Goal: Book appointment/travel/reservation

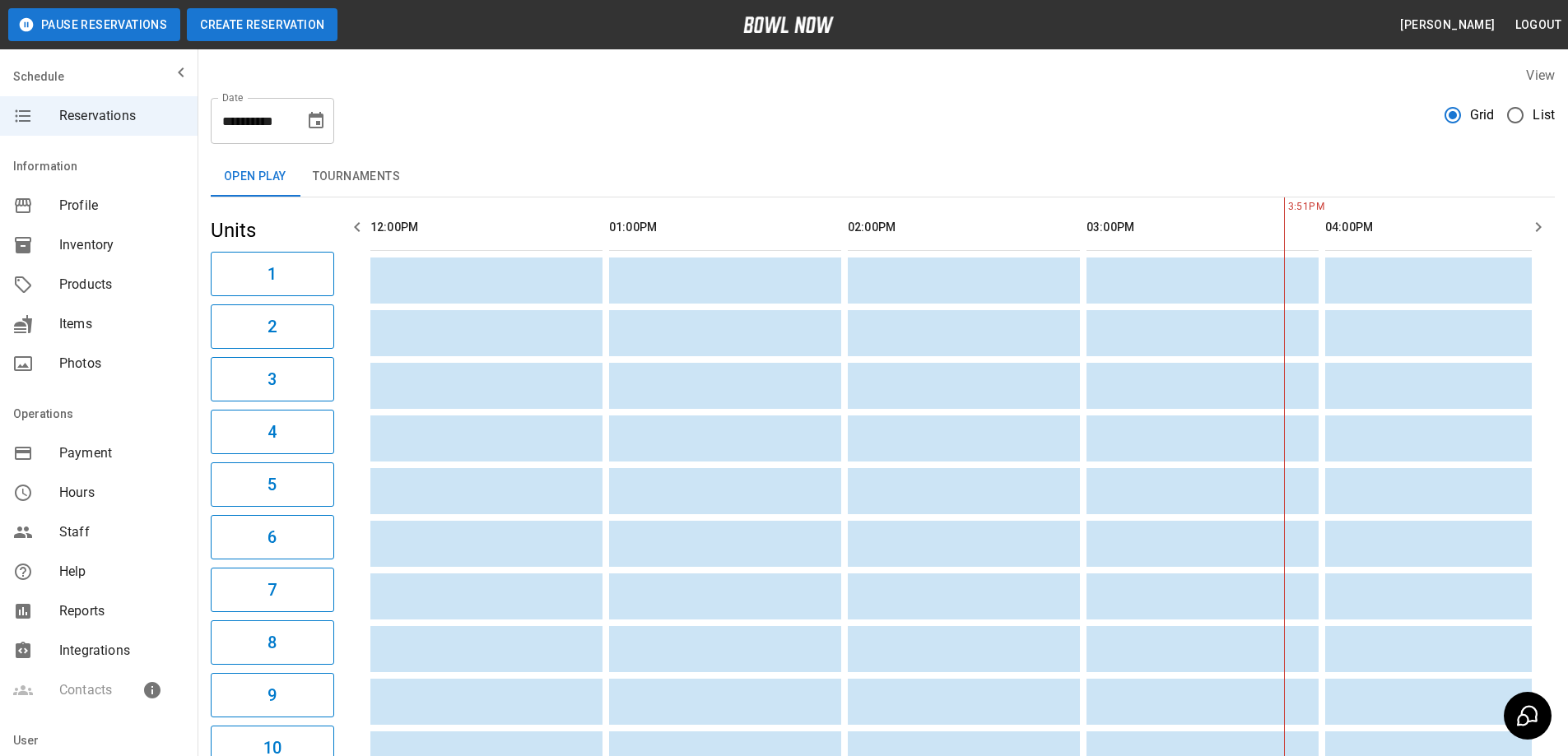
click at [311, 25] on button "Create Reservation" at bounding box center [262, 25] width 151 height 33
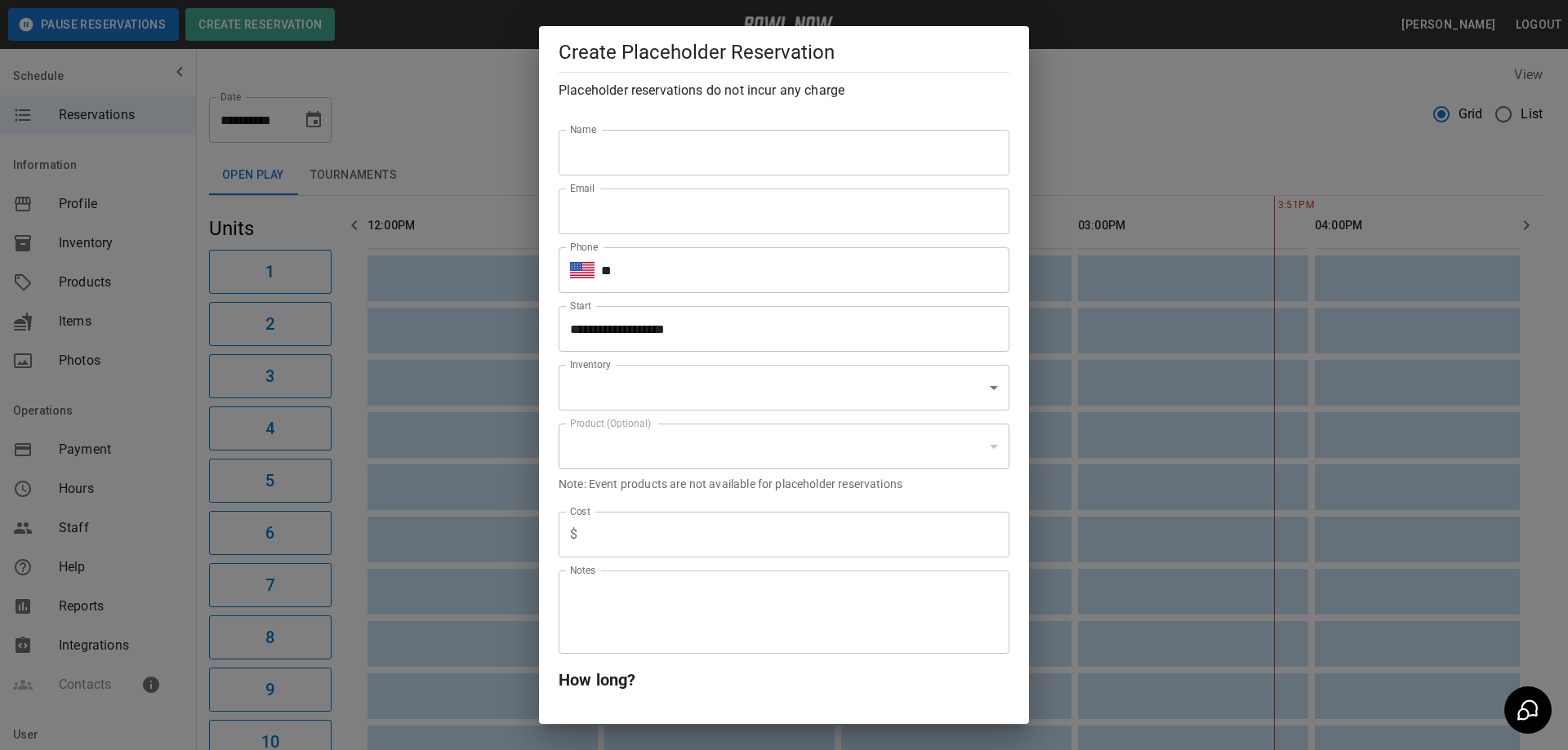
type input "**********"
click at [671, 158] on input "Name" at bounding box center [784, 153] width 451 height 46
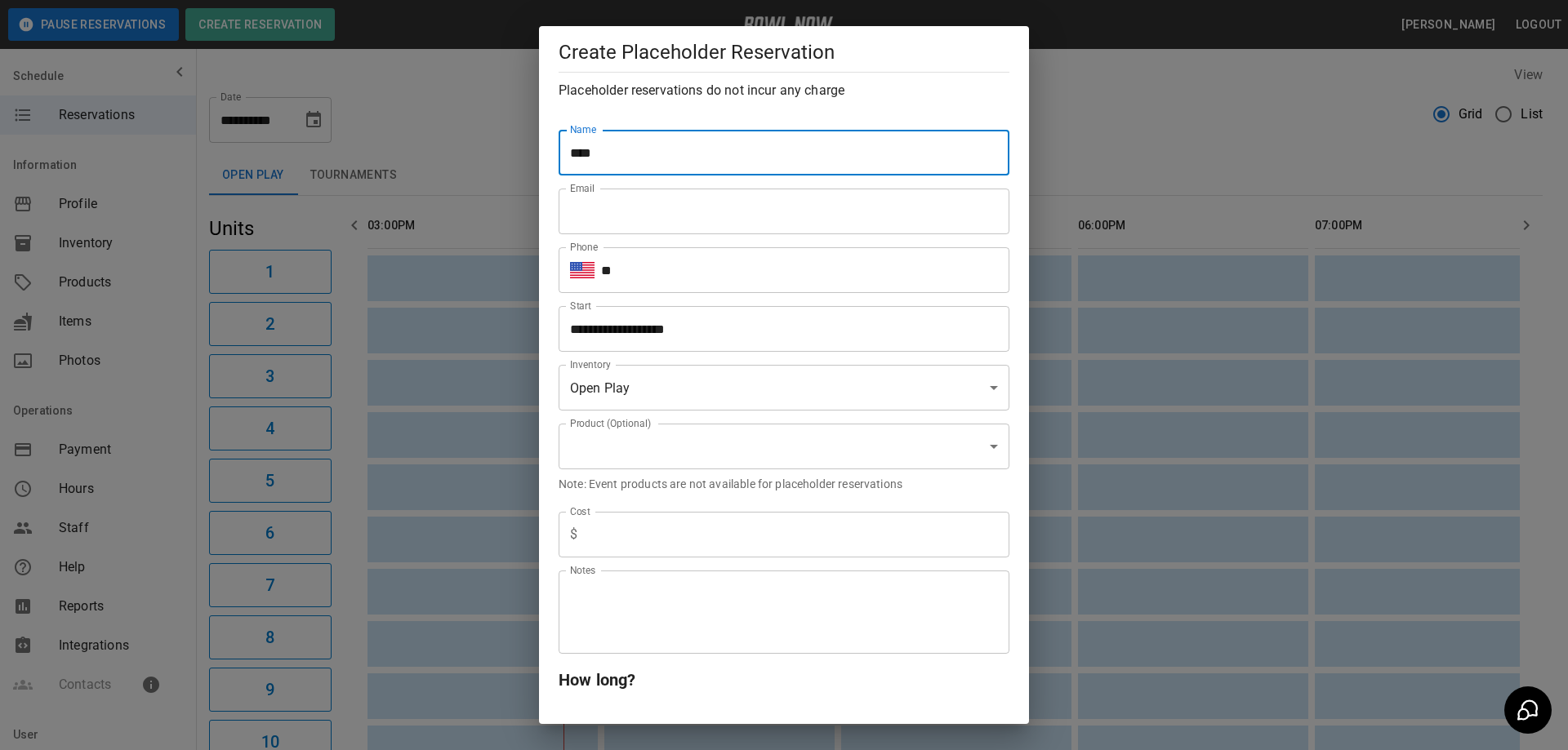
type input "****"
click at [647, 211] on input "Email" at bounding box center [784, 212] width 451 height 46
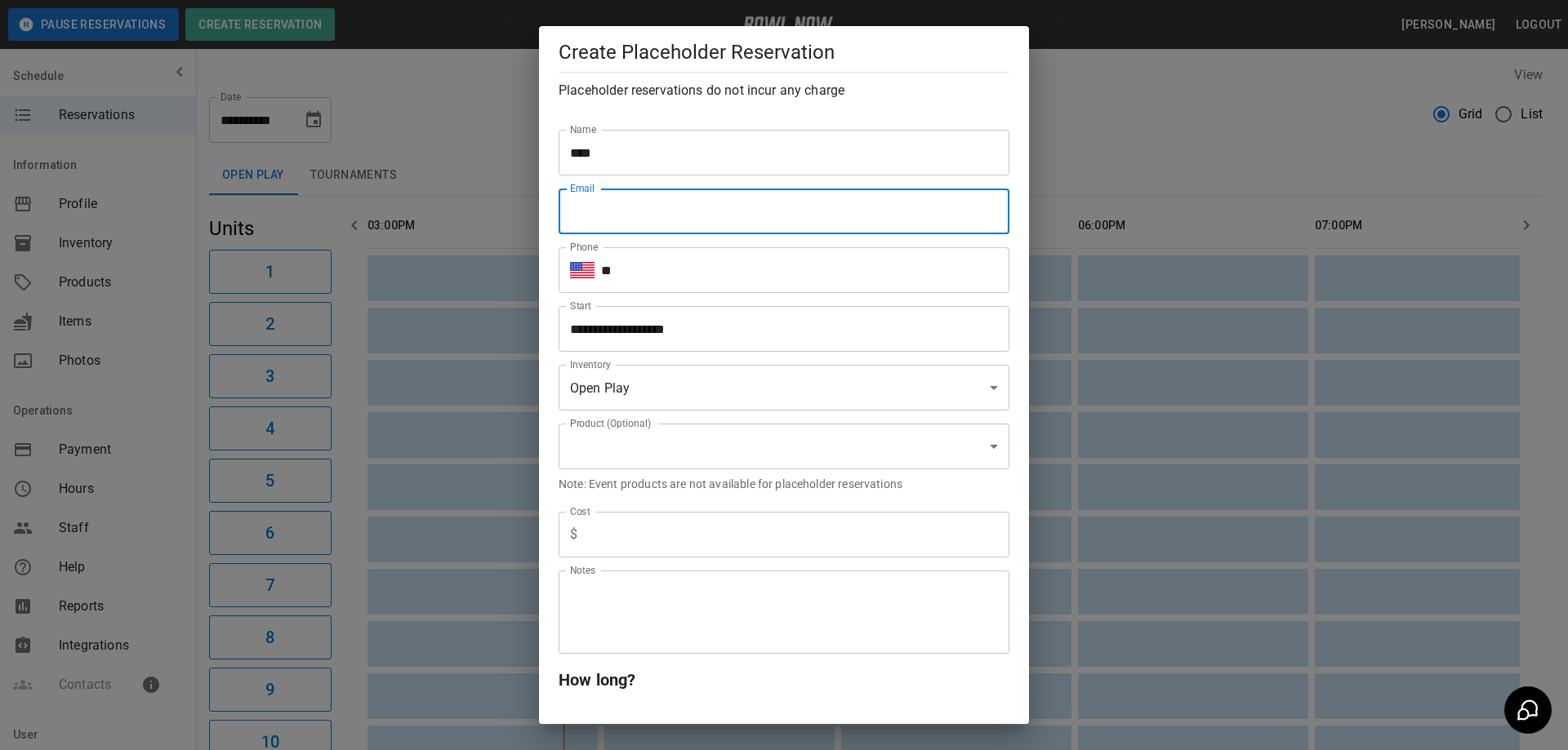
type input "**********"
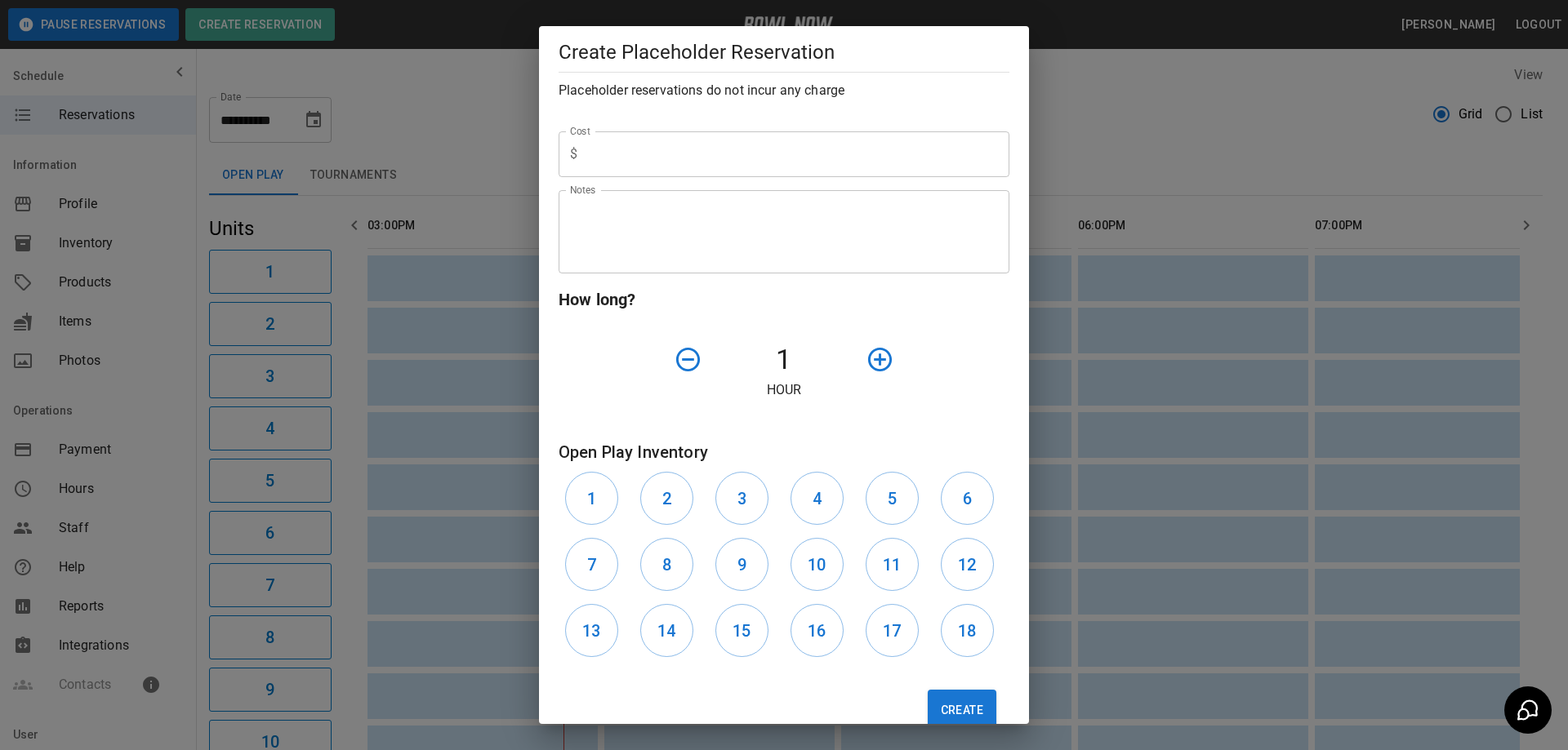
scroll to position [408, 0]
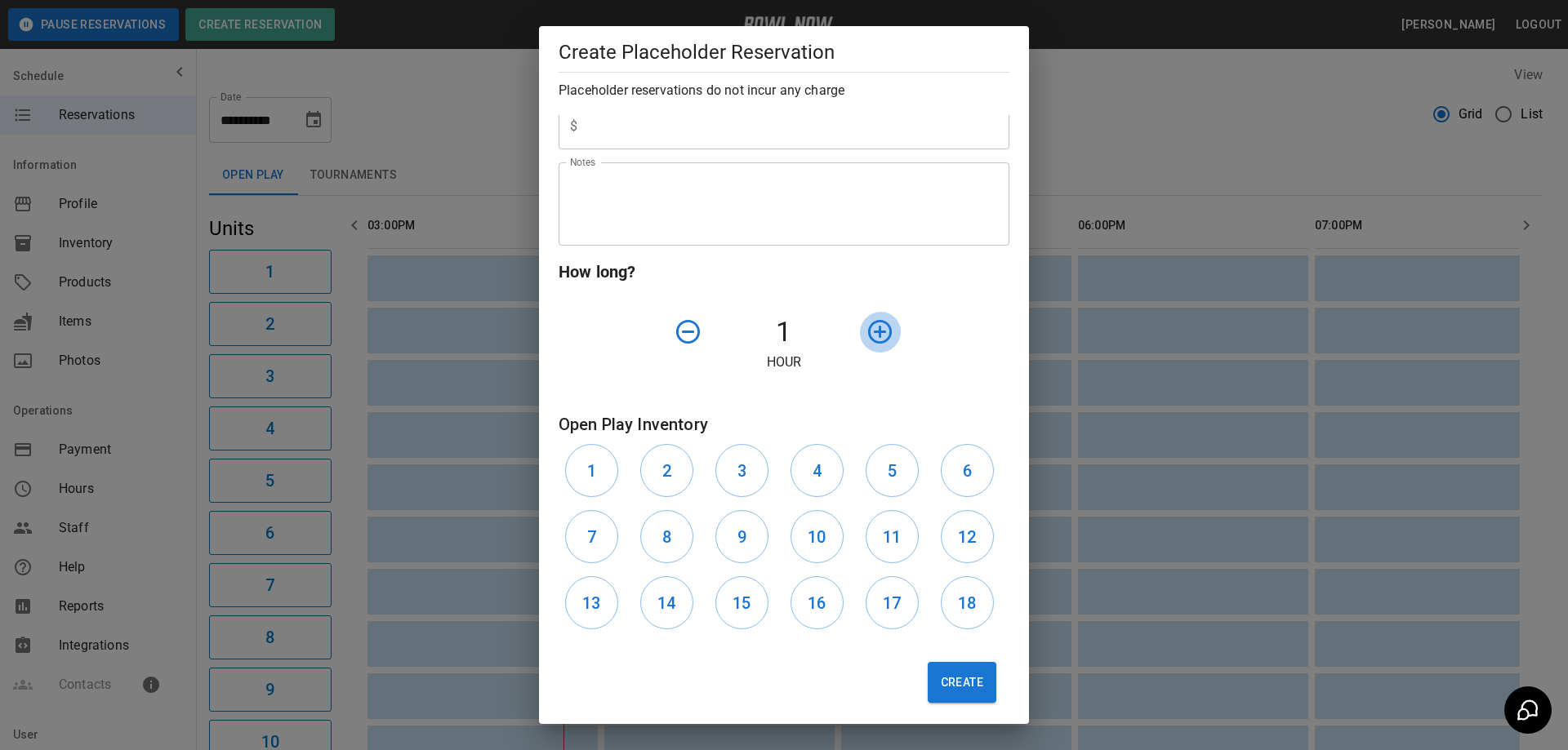
click at [872, 337] on icon "button" at bounding box center [880, 332] width 24 height 24
click at [872, 337] on div at bounding box center [915, 332] width 112 height 42
click at [872, 336] on div at bounding box center [915, 332] width 112 height 42
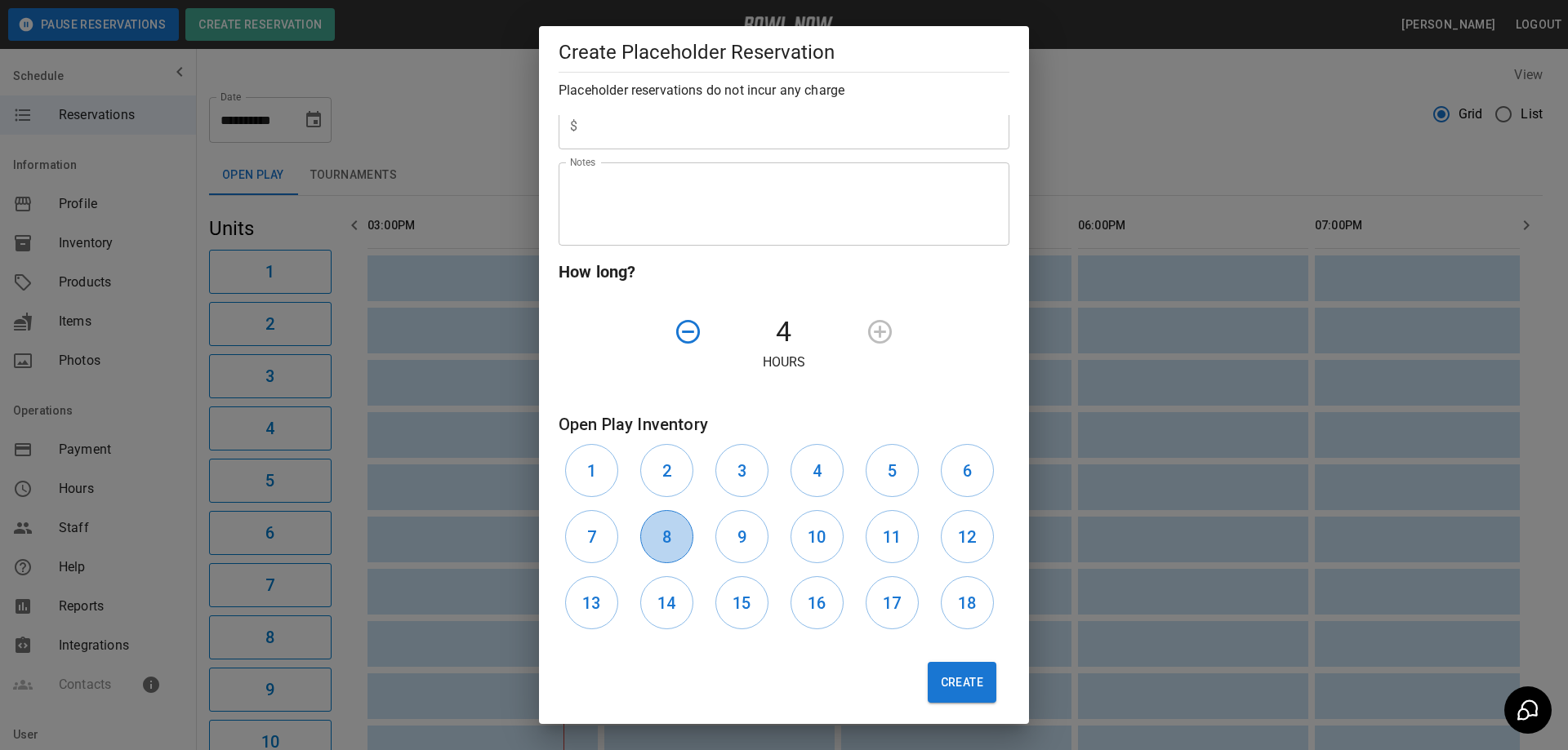
click at [653, 539] on button "8" at bounding box center [667, 537] width 53 height 53
drag, startPoint x: 963, startPoint y: 685, endPoint x: 969, endPoint y: 678, distance: 9.2
click at [964, 685] on button "Create" at bounding box center [962, 683] width 69 height 41
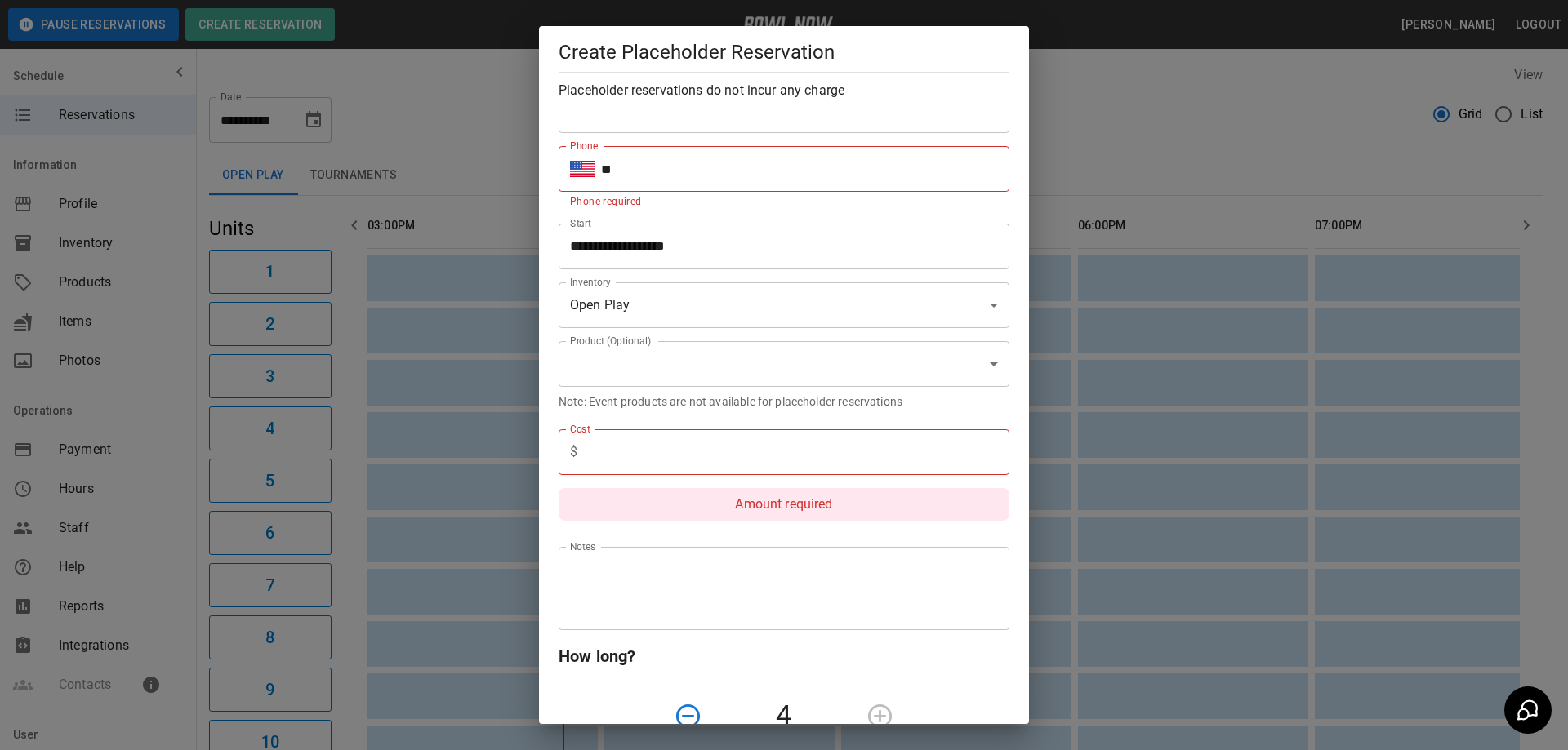
scroll to position [100, 0]
click at [777, 446] on input "text" at bounding box center [796, 453] width 425 height 46
type input "*"
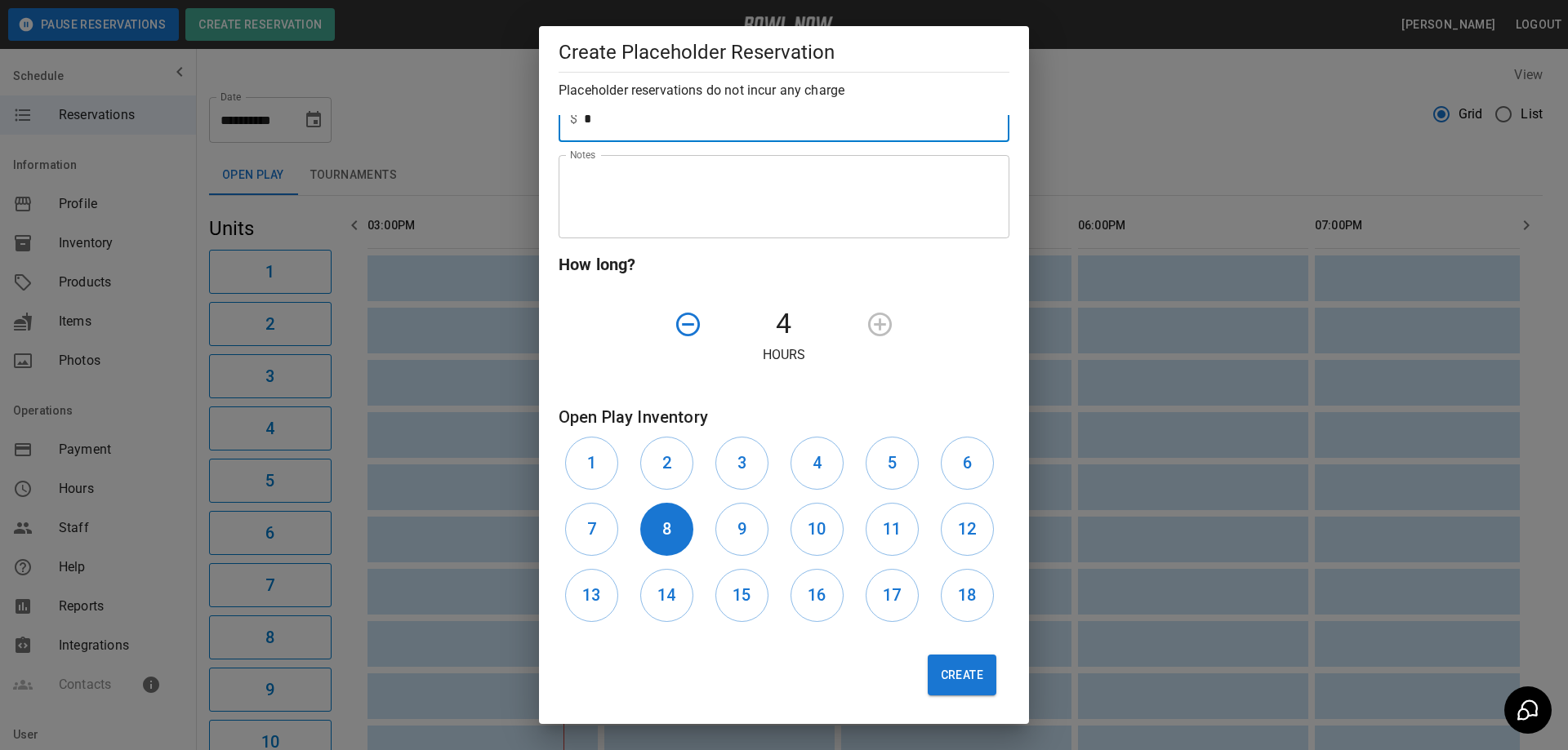
scroll to position [435, 0]
click at [966, 682] on button "Create" at bounding box center [962, 674] width 69 height 41
click at [938, 673] on button "Create" at bounding box center [962, 674] width 69 height 41
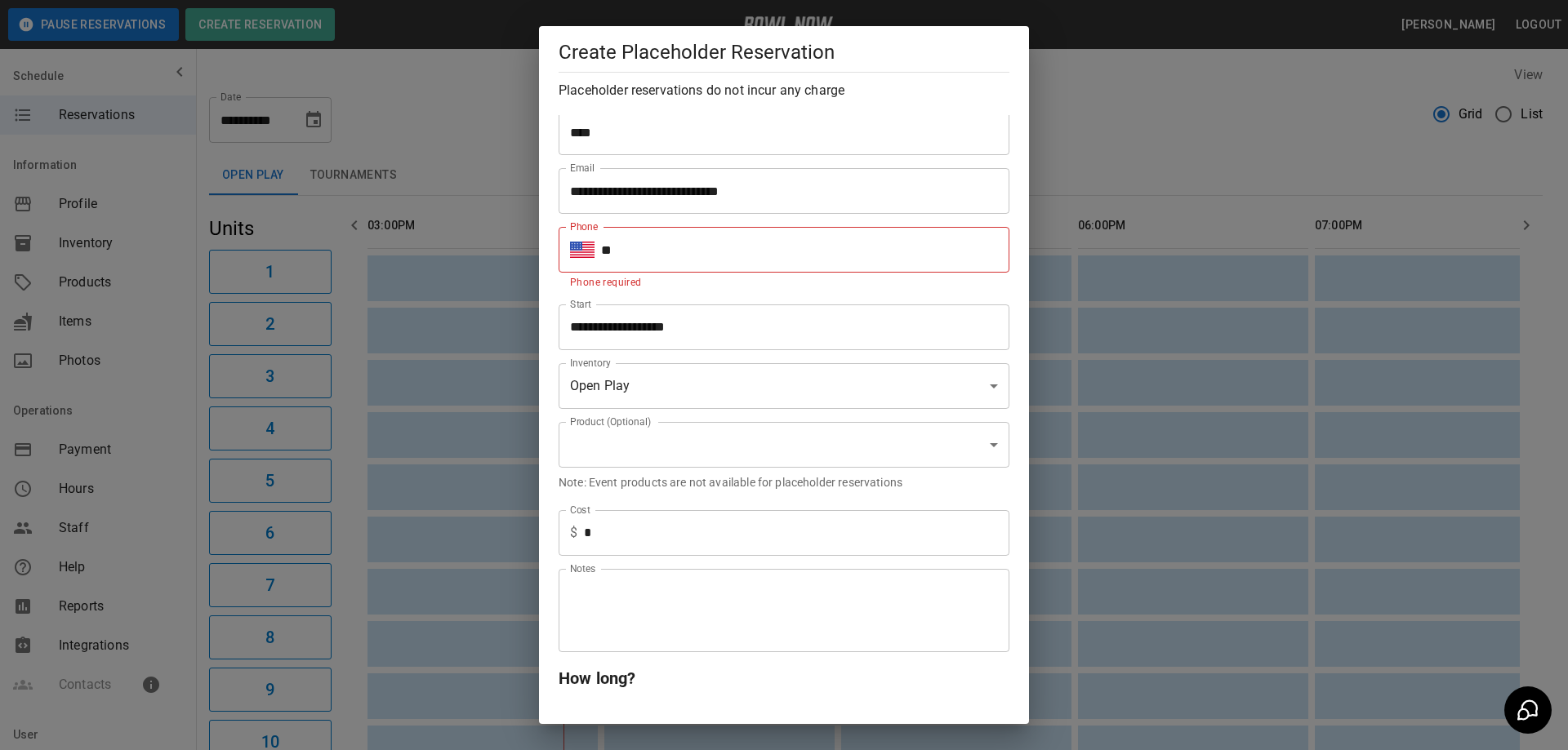
scroll to position [0, 0]
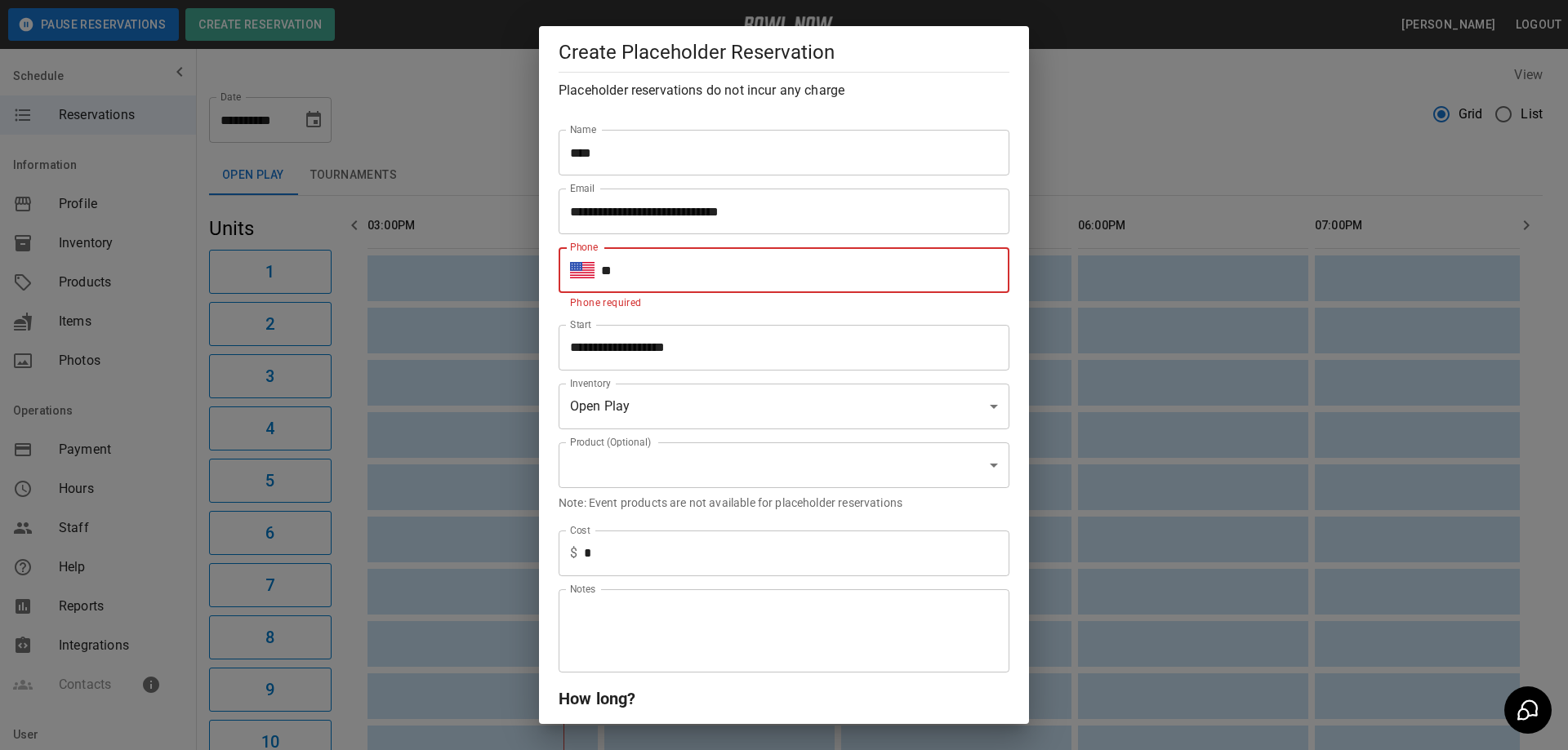
click at [764, 270] on input "**" at bounding box center [806, 270] width 408 height 46
type input "**********"
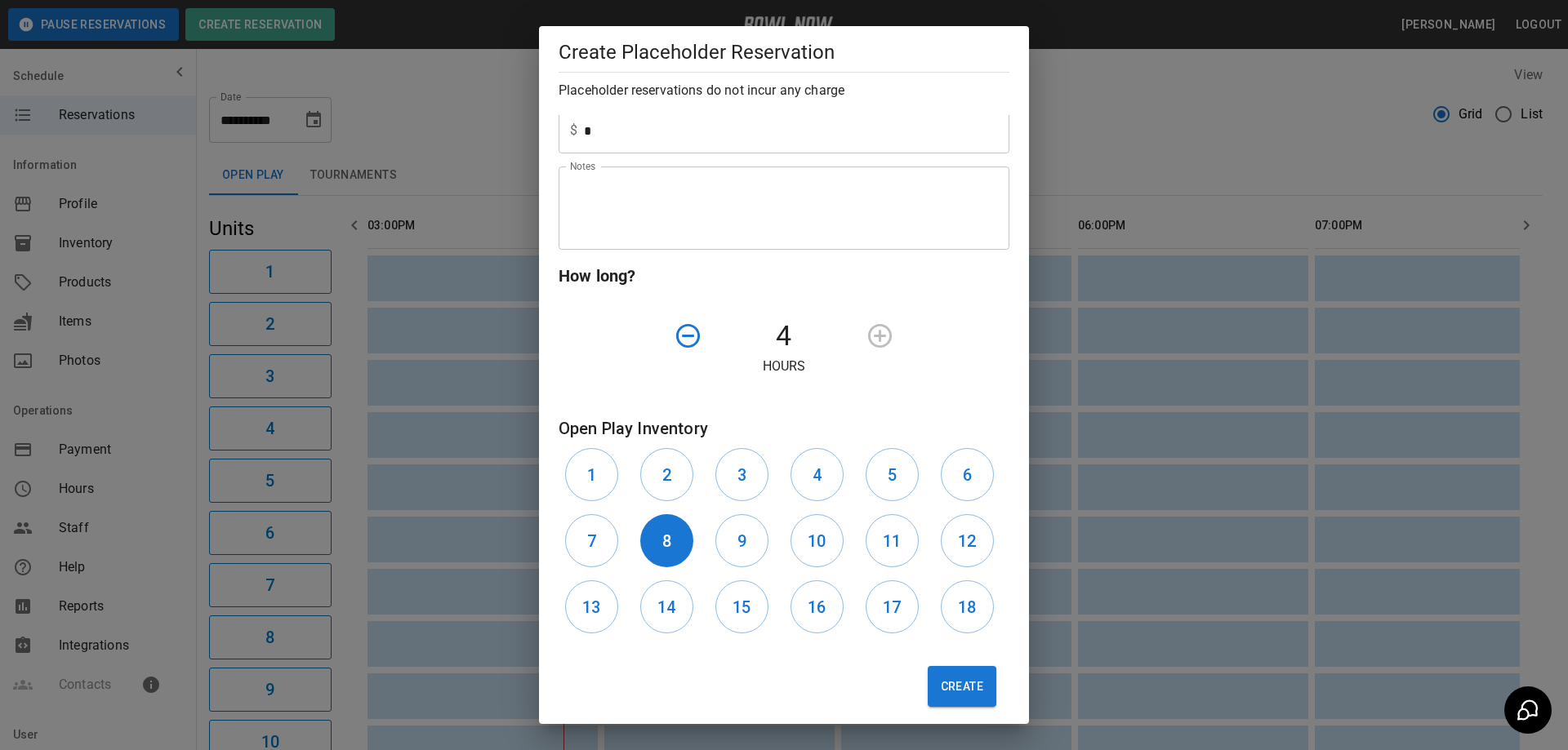
scroll to position [417, 0]
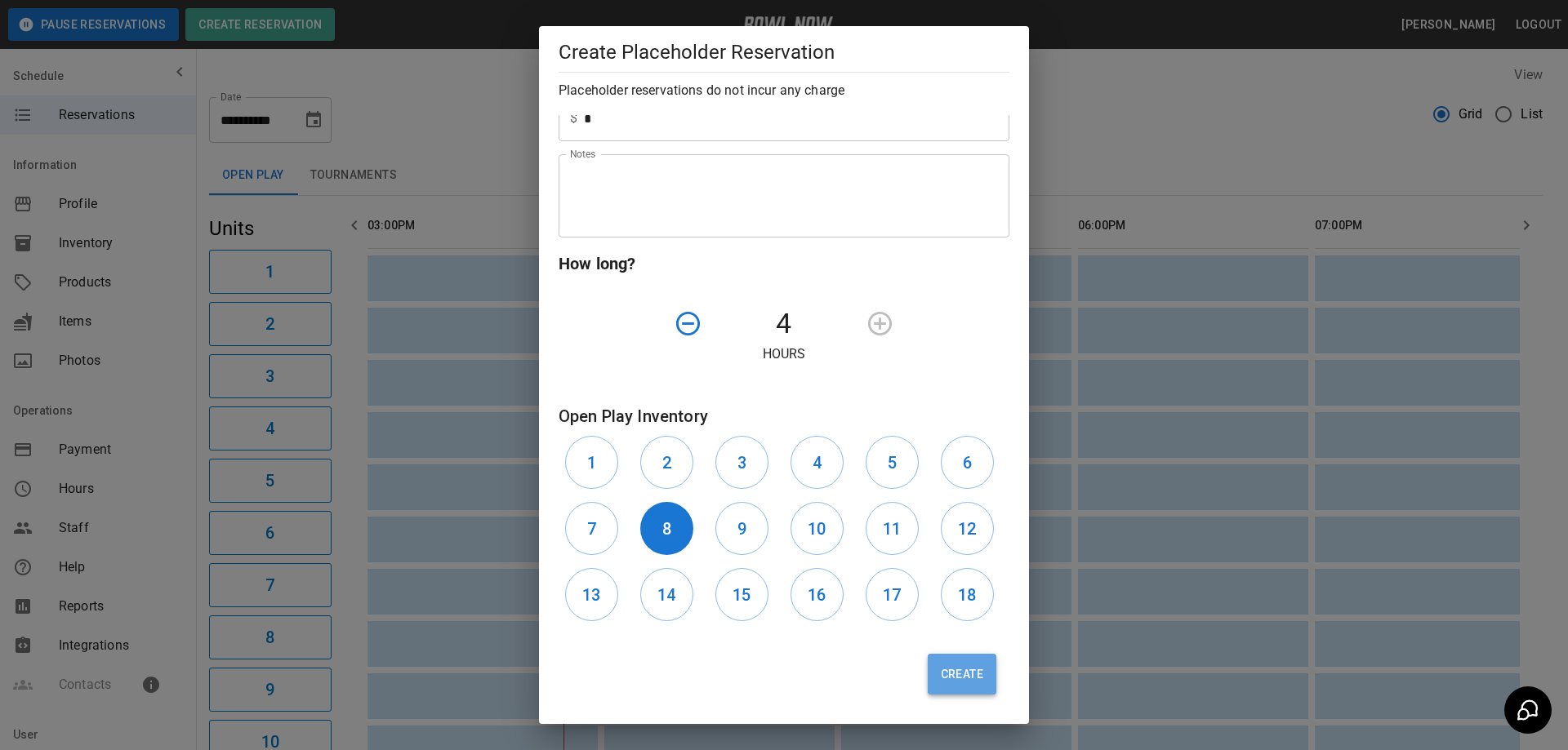
click at [970, 683] on button "Create" at bounding box center [962, 674] width 69 height 41
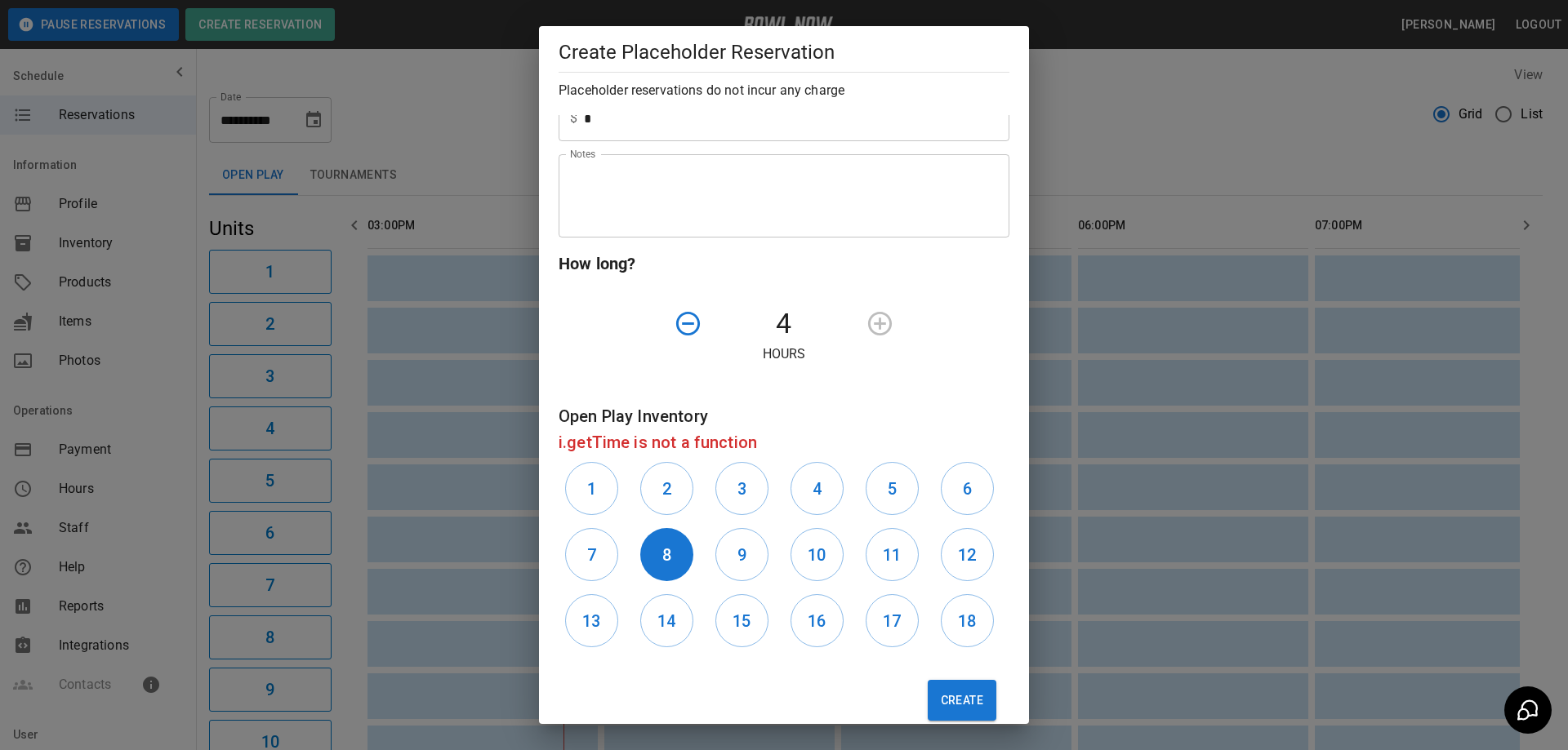
click at [690, 326] on icon "button" at bounding box center [688, 324] width 29 height 29
click at [867, 330] on icon "button" at bounding box center [881, 324] width 29 height 29
click at [955, 702] on button "Create" at bounding box center [962, 701] width 69 height 41
click at [954, 702] on button "Create" at bounding box center [962, 701] width 69 height 41
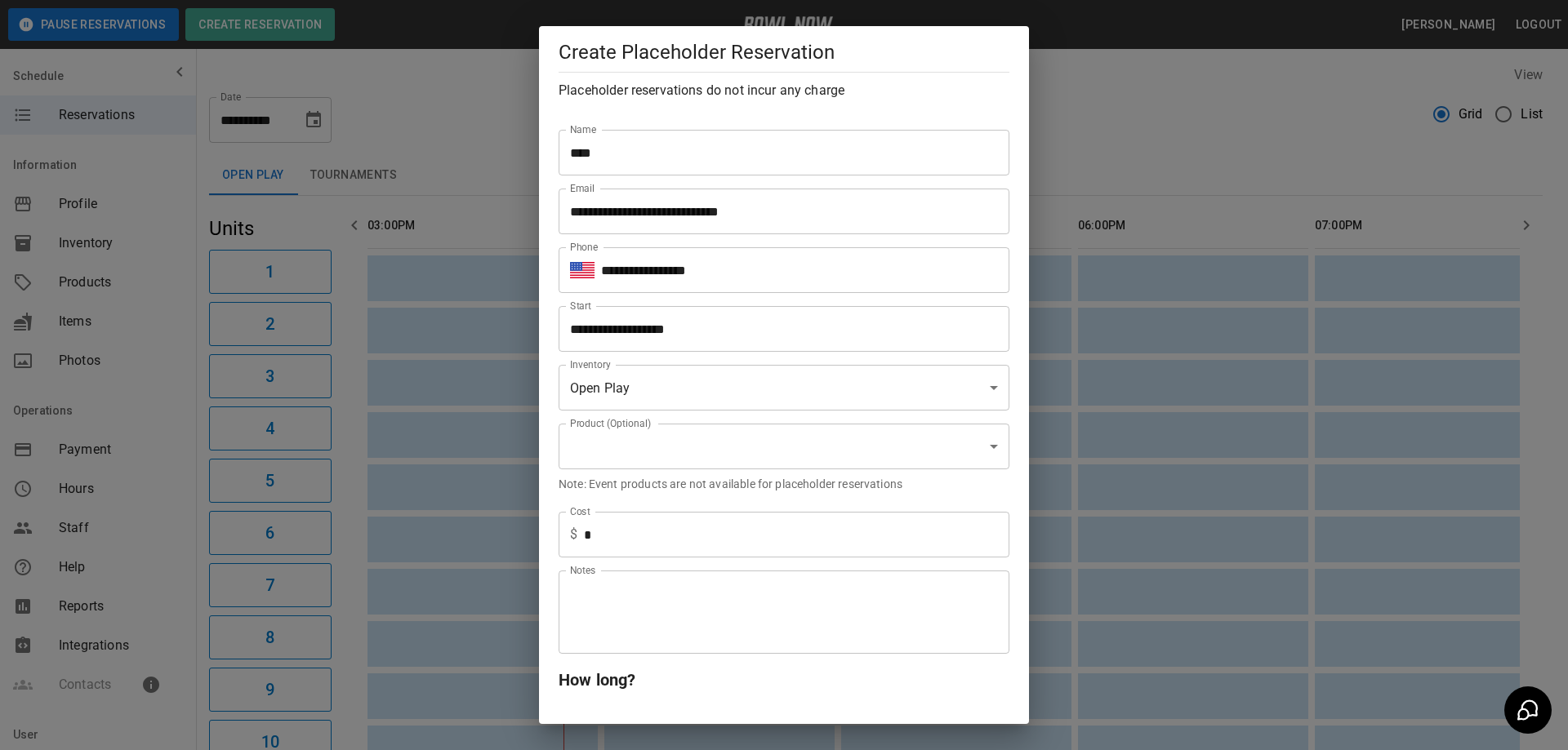
scroll to position [82, 0]
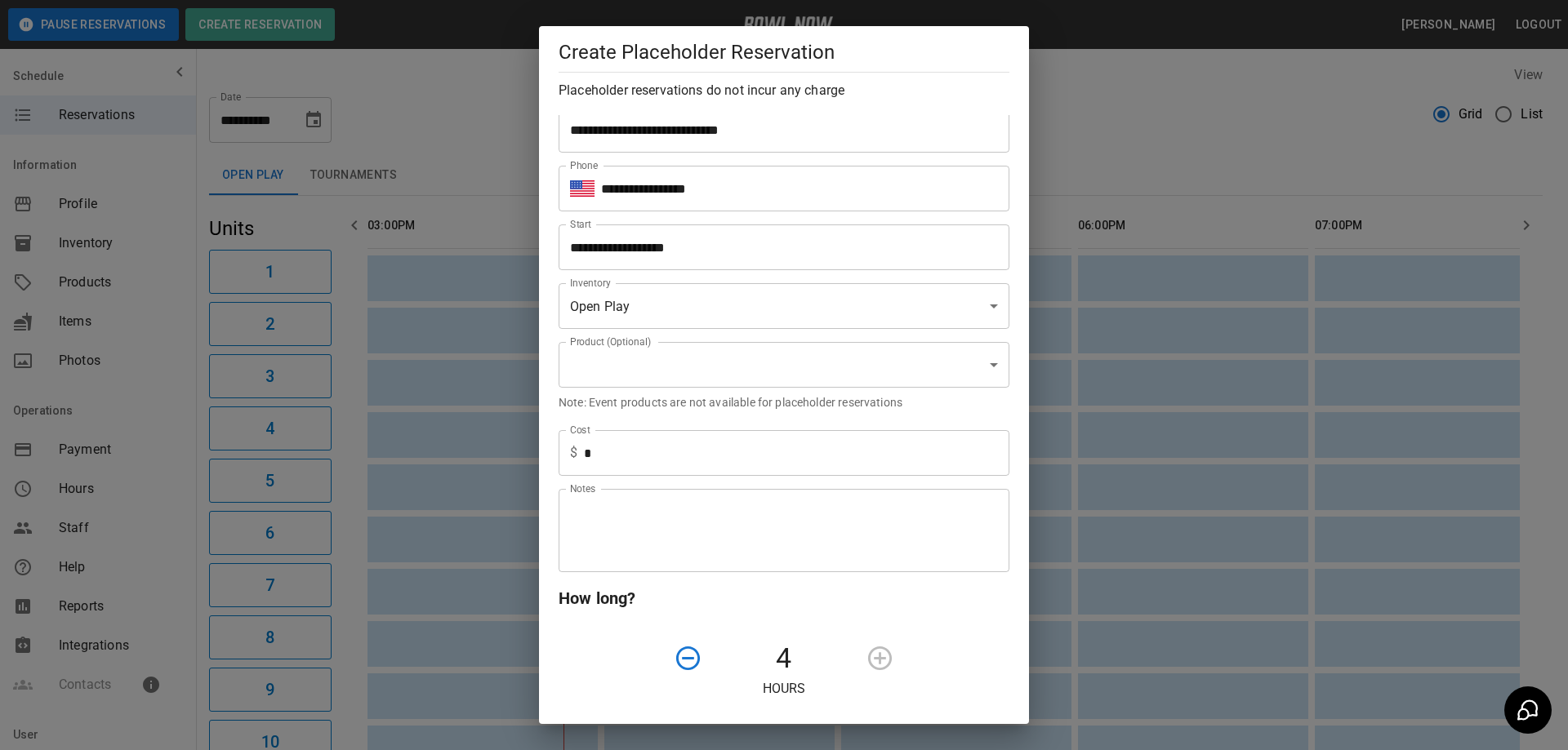
click at [980, 367] on body "**********" at bounding box center [784, 648] width 1568 height 1297
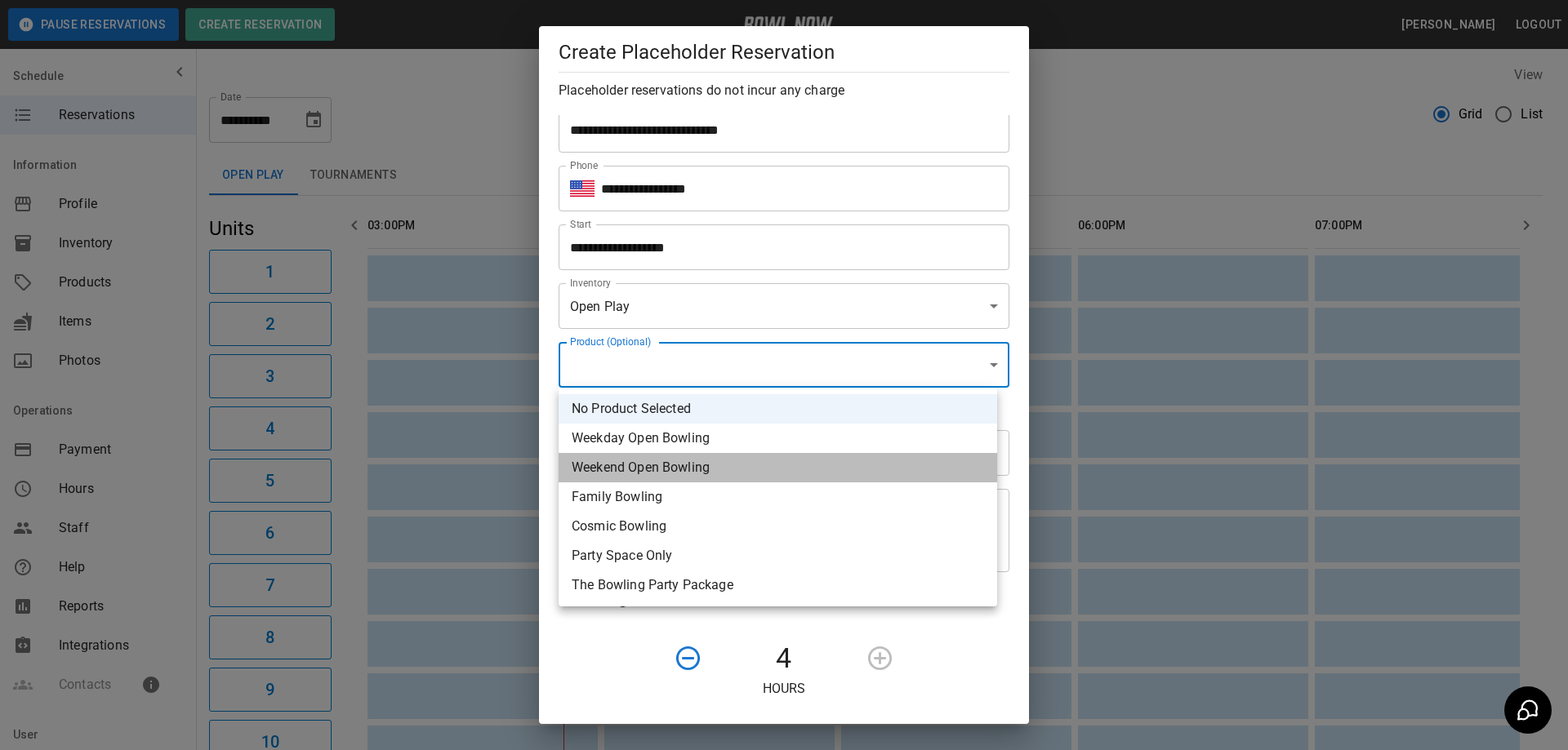
click at [744, 459] on li "Weekend Open Bowling" at bounding box center [778, 468] width 439 height 30
type input "**********"
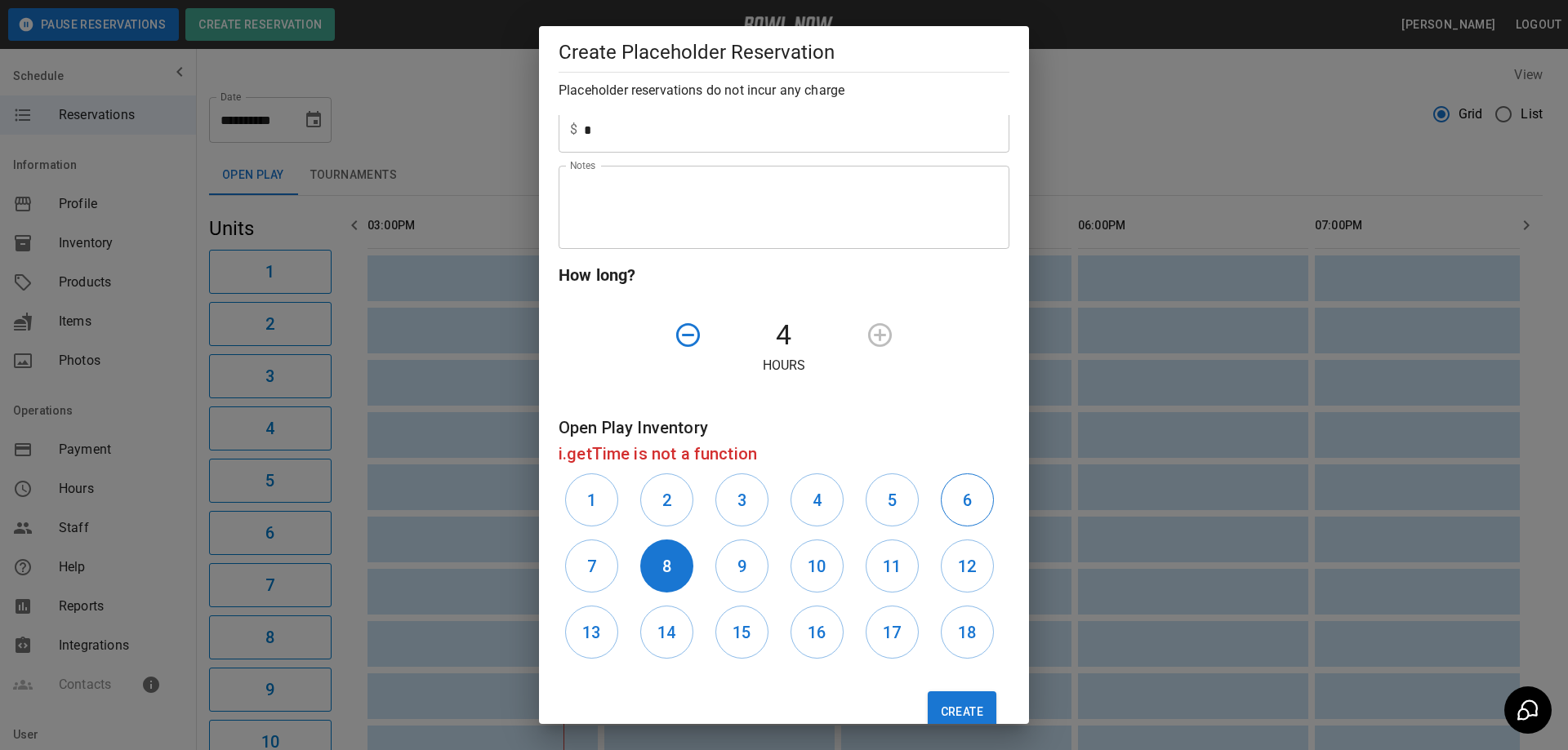
scroll to position [442, 0]
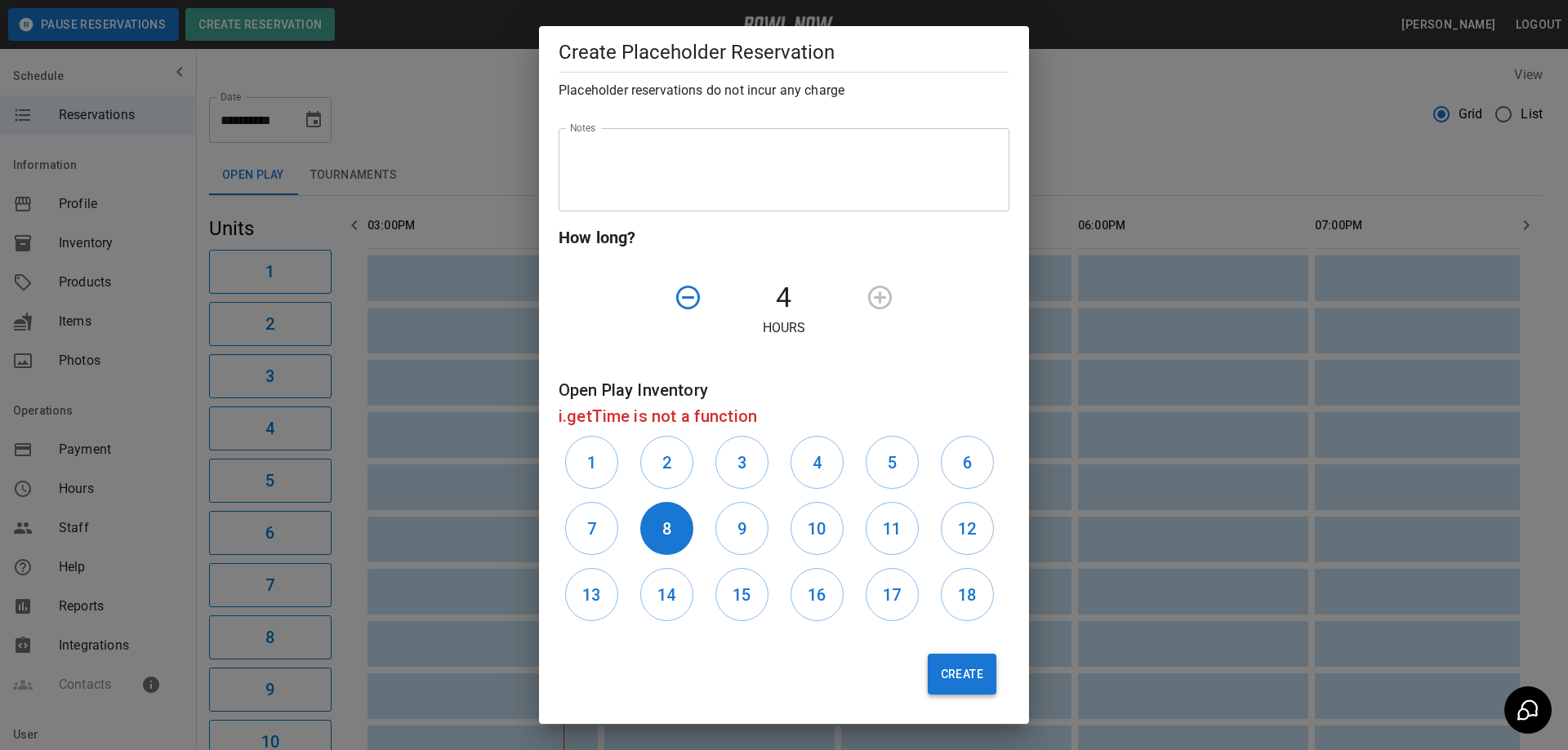
click at [966, 669] on button "Create" at bounding box center [962, 674] width 69 height 41
click at [966, 666] on button "Create" at bounding box center [962, 674] width 69 height 41
click at [702, 314] on div at bounding box center [653, 297] width 112 height 42
click at [692, 302] on icon "button" at bounding box center [688, 298] width 29 height 29
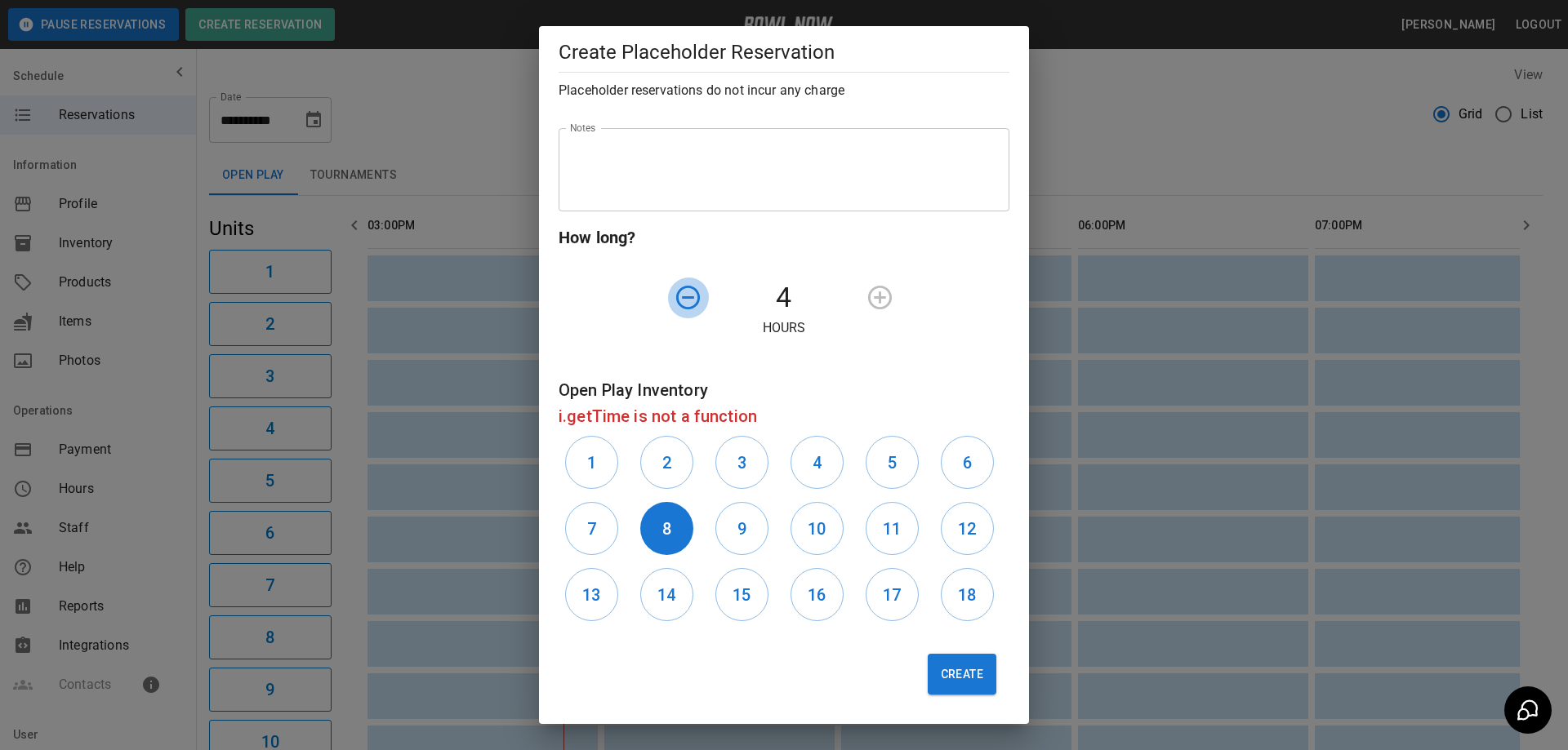
click at [692, 302] on icon "button" at bounding box center [688, 298] width 29 height 29
click at [691, 302] on icon "button" at bounding box center [688, 298] width 29 height 29
click at [873, 294] on icon "button" at bounding box center [881, 298] width 29 height 29
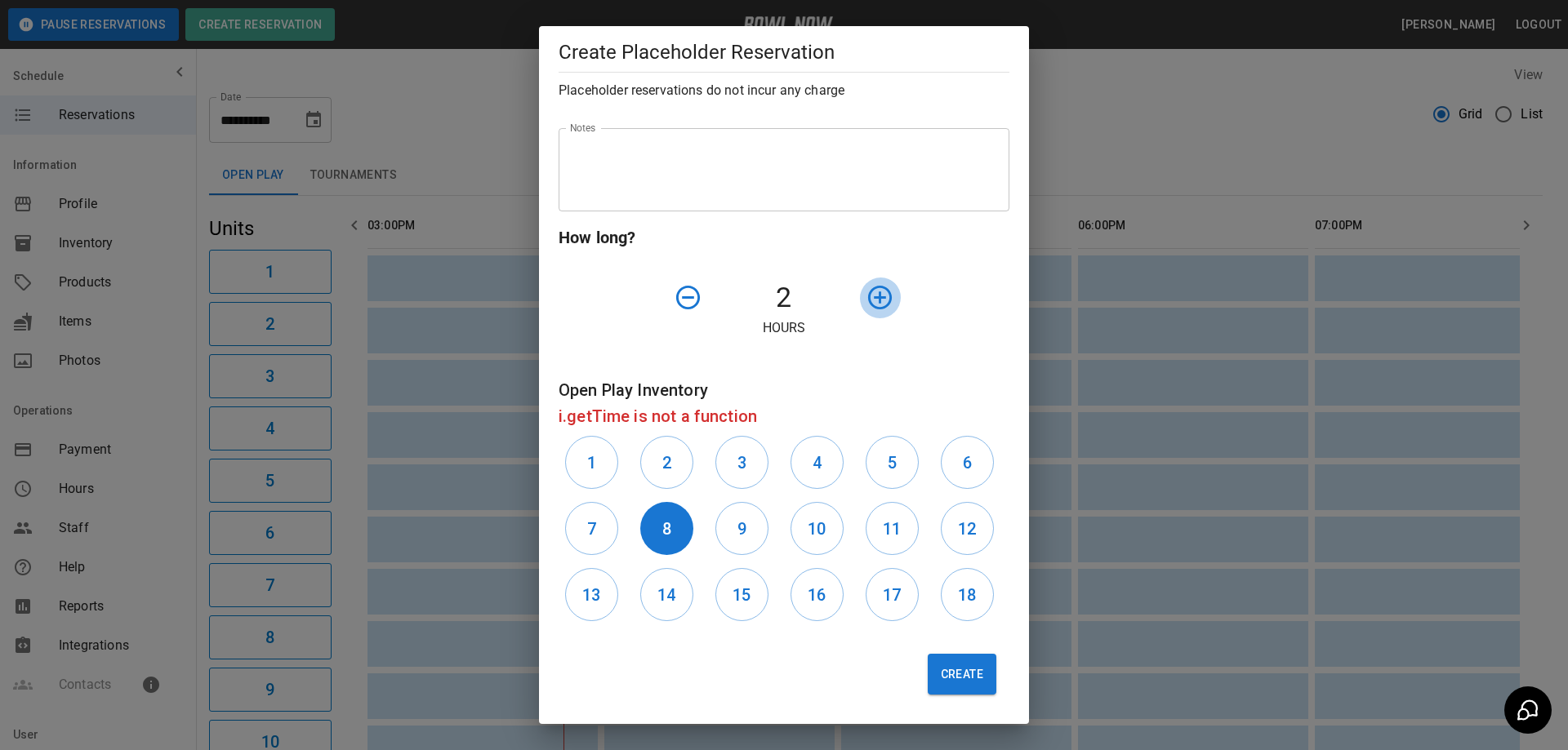
click at [873, 294] on icon "button" at bounding box center [881, 298] width 29 height 29
click at [873, 295] on icon "button" at bounding box center [881, 298] width 29 height 29
click at [875, 296] on div at bounding box center [915, 297] width 112 height 42
drag, startPoint x: 976, startPoint y: 696, endPoint x: 966, endPoint y: 684, distance: 15.6
click at [974, 693] on div "Create" at bounding box center [777, 668] width 464 height 80
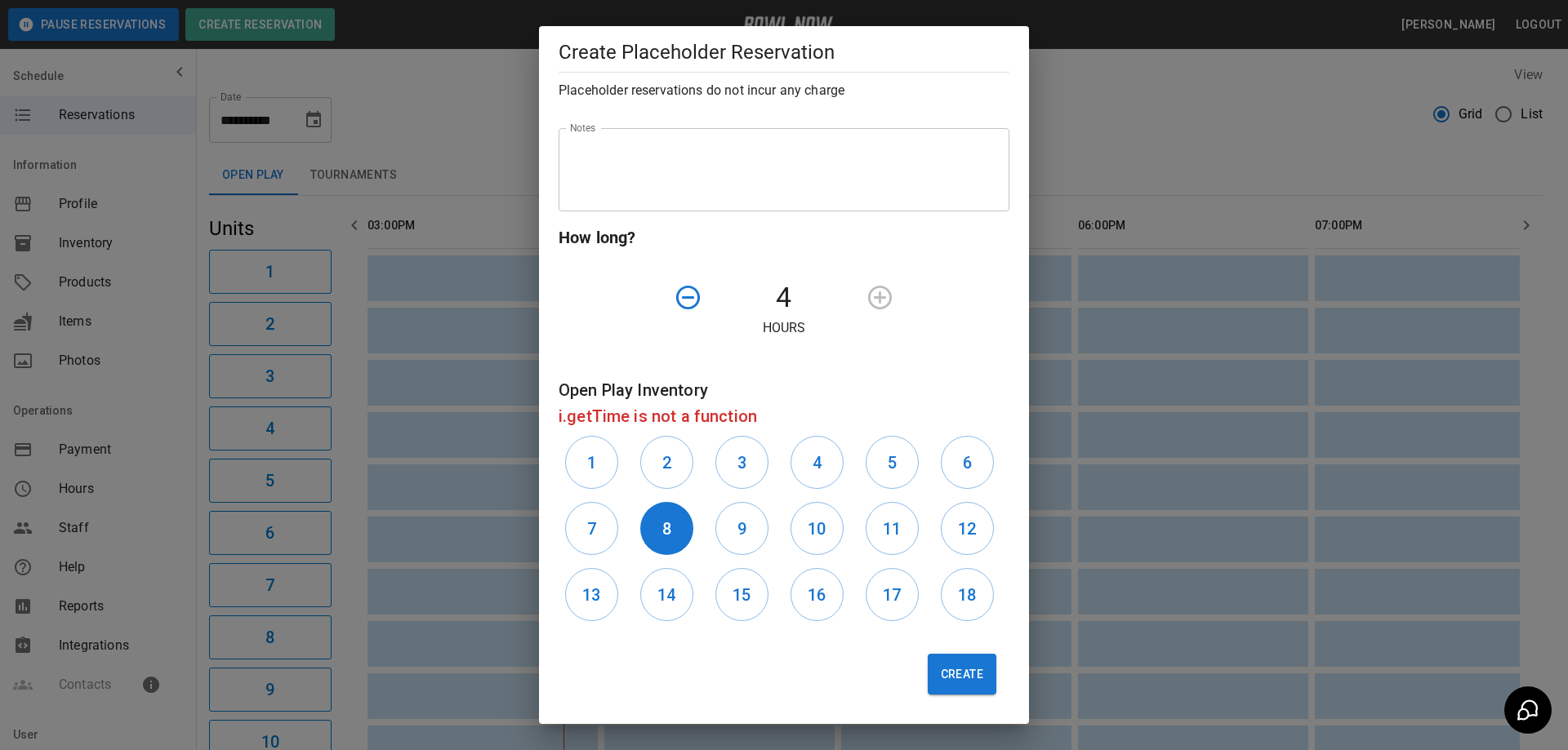
click at [786, 331] on p "Hours" at bounding box center [784, 327] width 451 height 20
click at [965, 665] on button "Create" at bounding box center [962, 674] width 69 height 41
click at [963, 663] on button "Create" at bounding box center [962, 674] width 69 height 41
drag, startPoint x: 963, startPoint y: 663, endPoint x: 920, endPoint y: 486, distance: 182.1
click at [963, 662] on button "Create" at bounding box center [962, 674] width 69 height 41
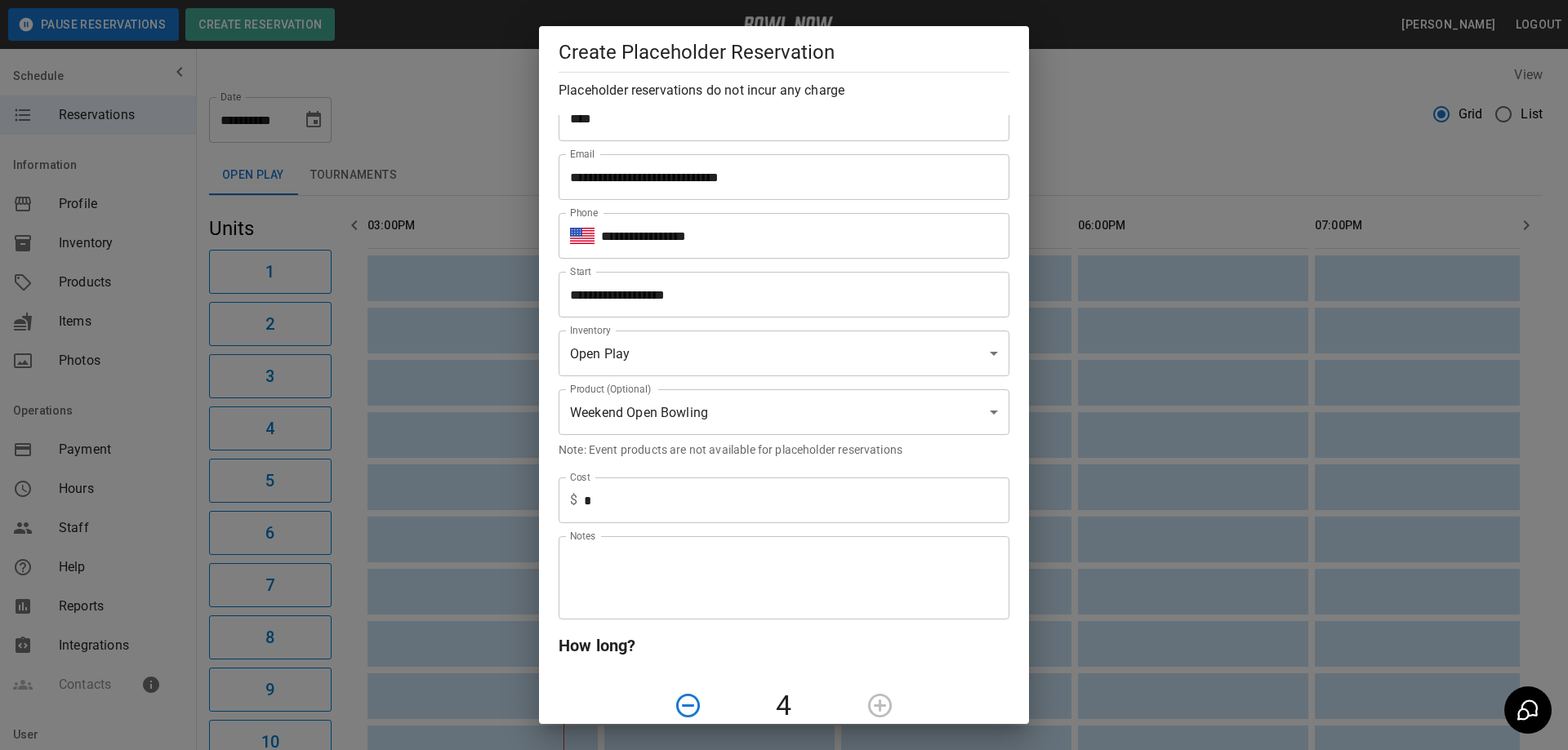
scroll to position [0, 0]
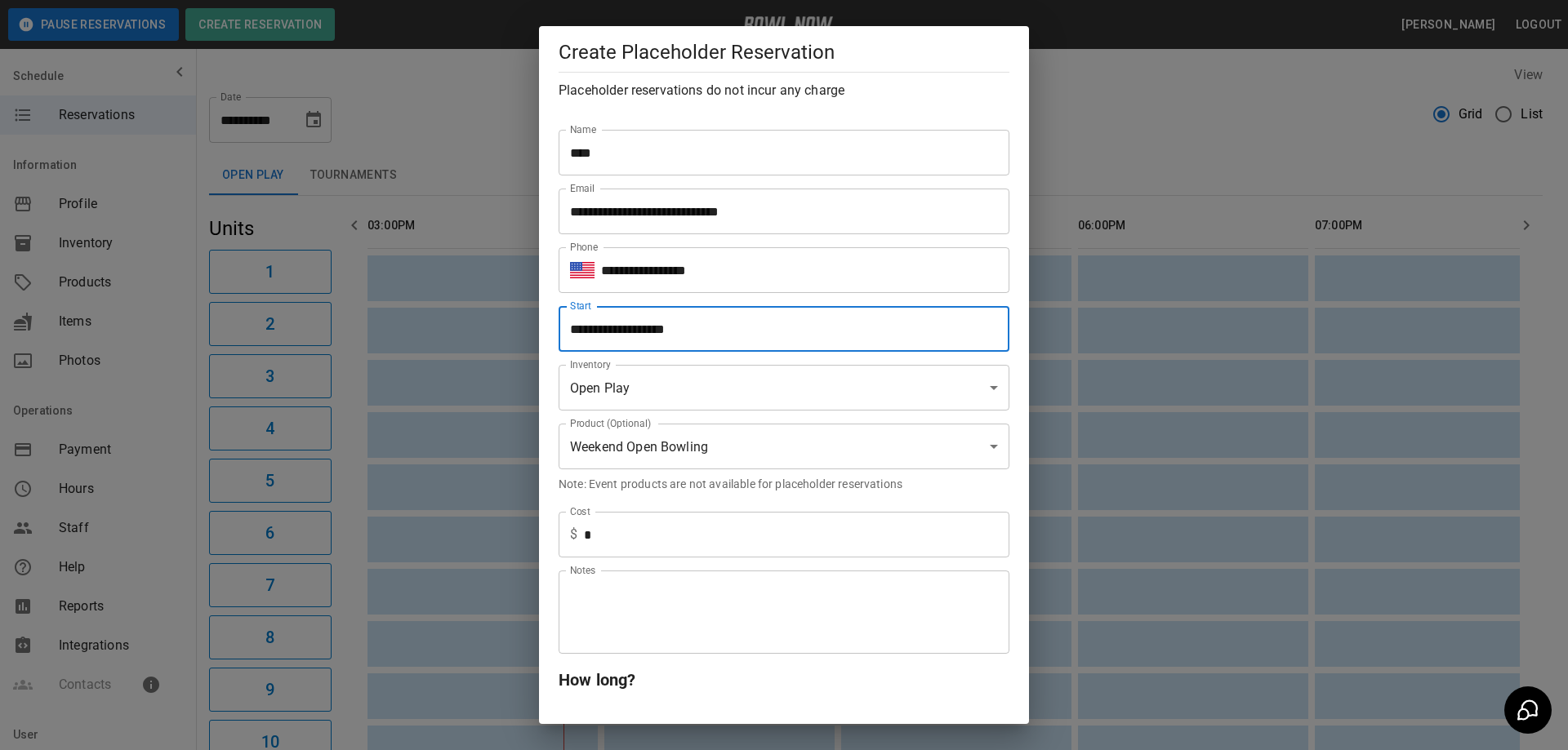
drag, startPoint x: 676, startPoint y: 330, endPoint x: 664, endPoint y: 333, distance: 12.4
click at [664, 333] on input "**********" at bounding box center [778, 329] width 439 height 46
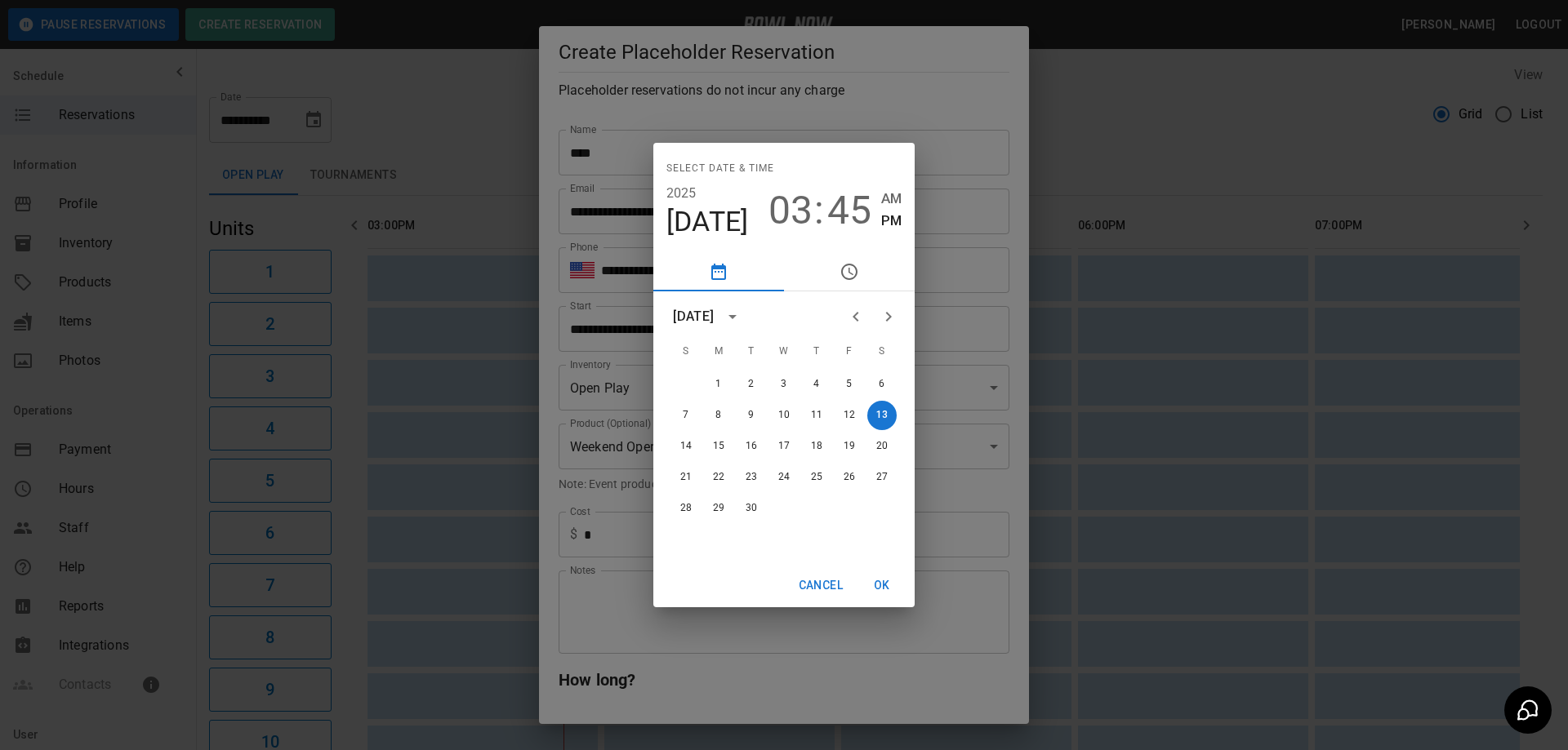
click at [847, 213] on span "45" at bounding box center [849, 211] width 44 height 46
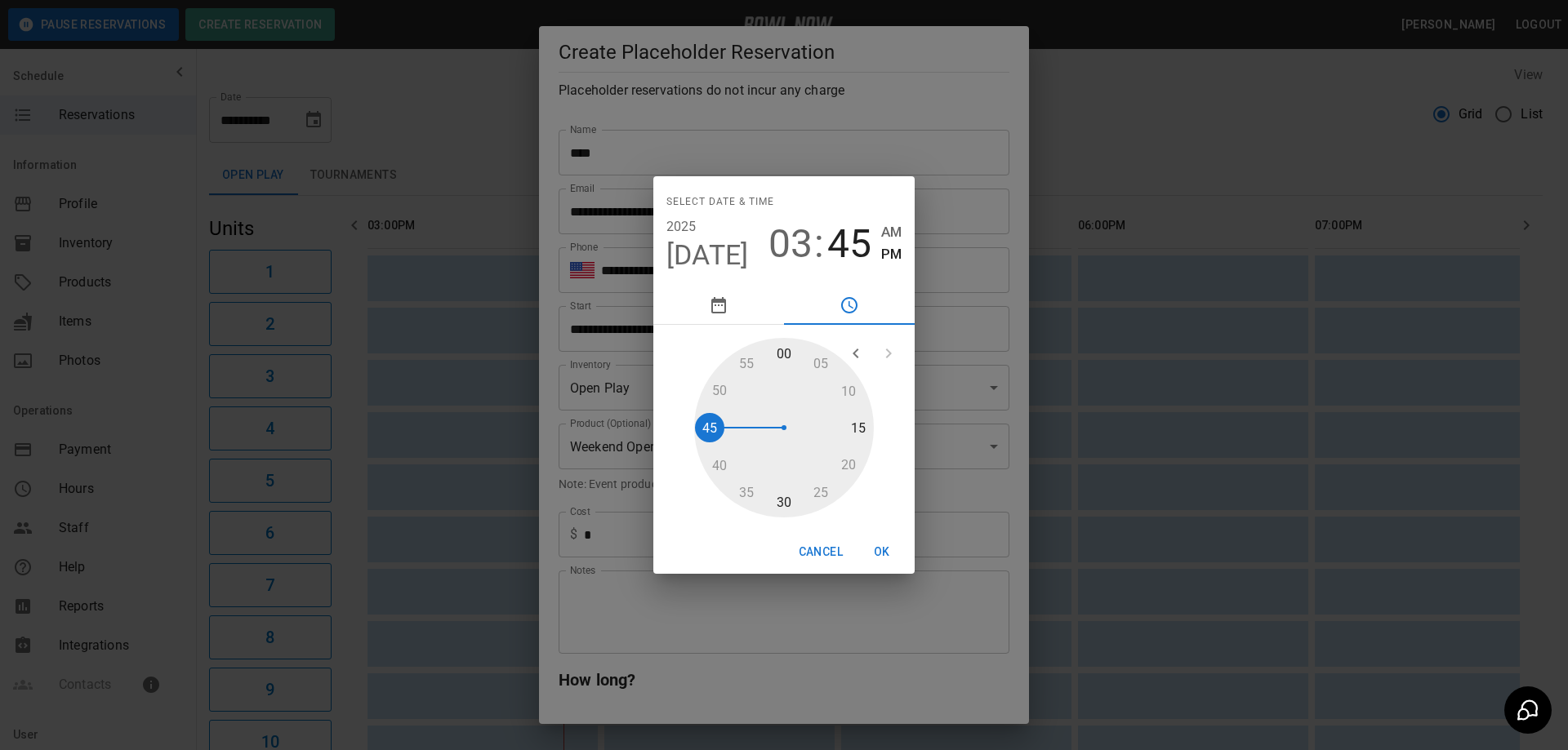
click at [744, 371] on div at bounding box center [784, 427] width 180 height 179
click at [747, 371] on div at bounding box center [784, 427] width 180 height 179
click at [746, 366] on div at bounding box center [784, 427] width 180 height 179
drag, startPoint x: 779, startPoint y: 358, endPoint x: 757, endPoint y: 366, distance: 23.4
click at [757, 366] on div at bounding box center [784, 427] width 180 height 179
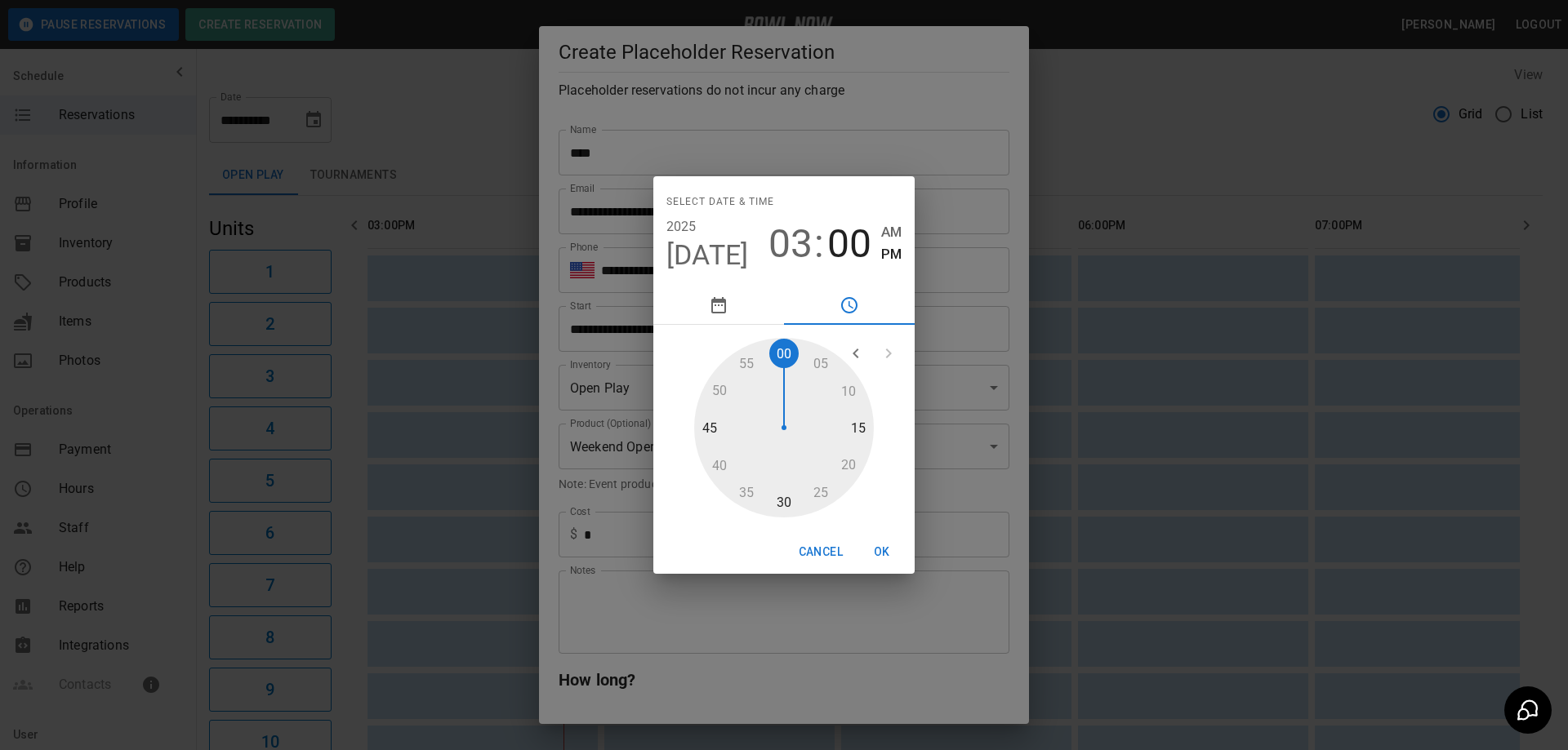
click at [749, 367] on div at bounding box center [784, 427] width 180 height 179
click at [750, 367] on div at bounding box center [784, 427] width 180 height 179
click at [800, 253] on span "03" at bounding box center [790, 244] width 44 height 46
click at [851, 459] on div at bounding box center [784, 427] width 180 height 179
type input "**********"
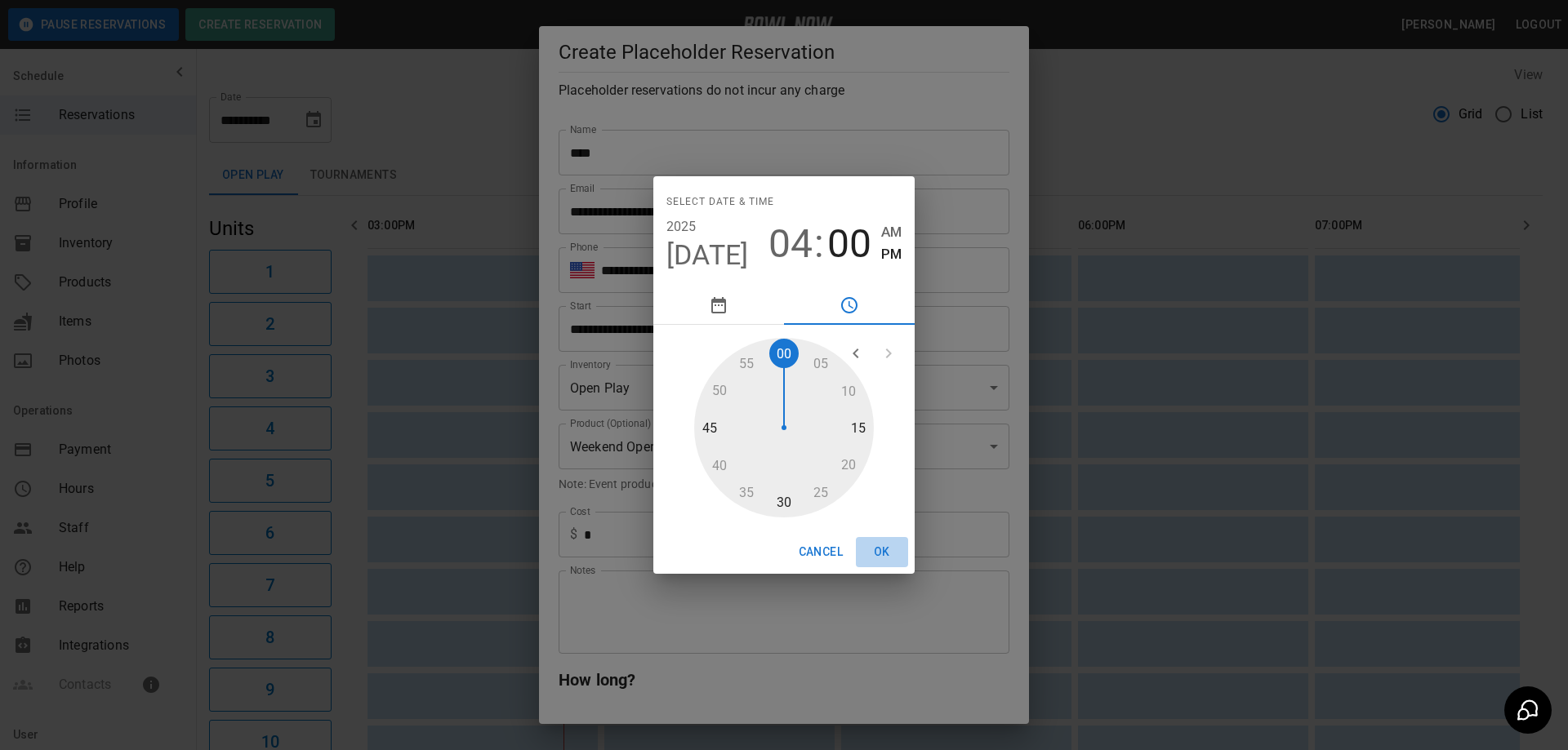
click at [890, 551] on button "OK" at bounding box center [881, 553] width 52 height 31
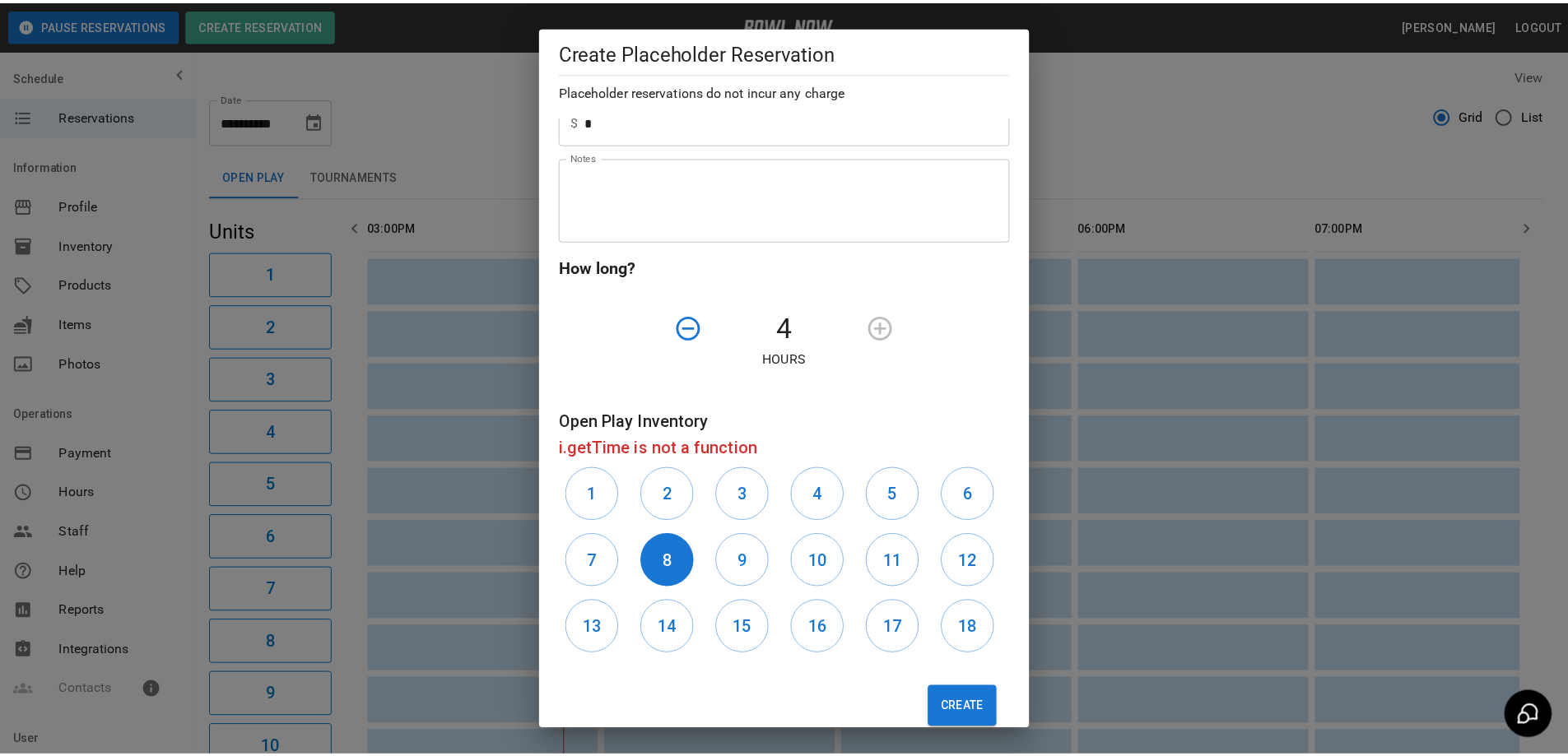
scroll to position [446, 0]
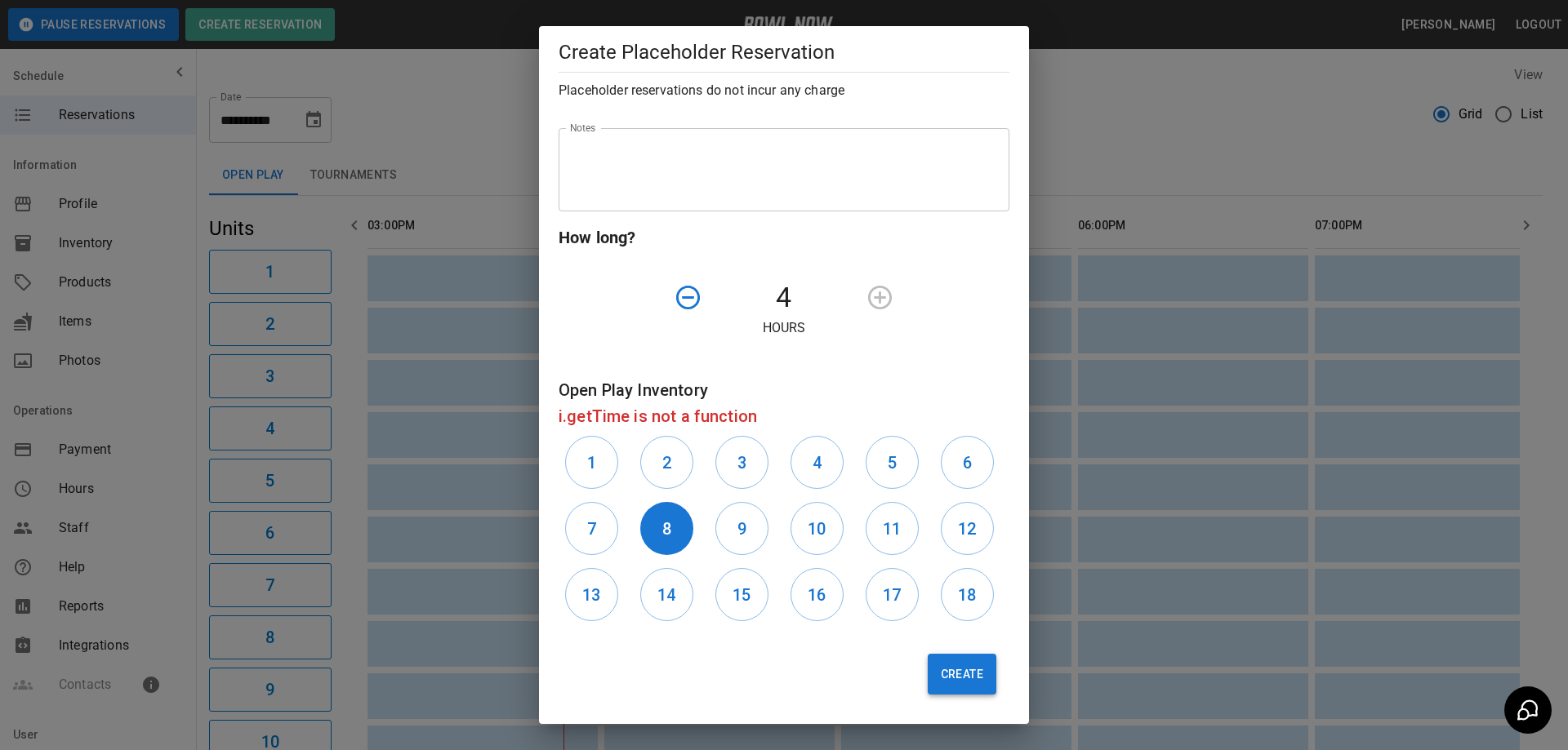
click at [961, 675] on button "Create" at bounding box center [962, 674] width 69 height 41
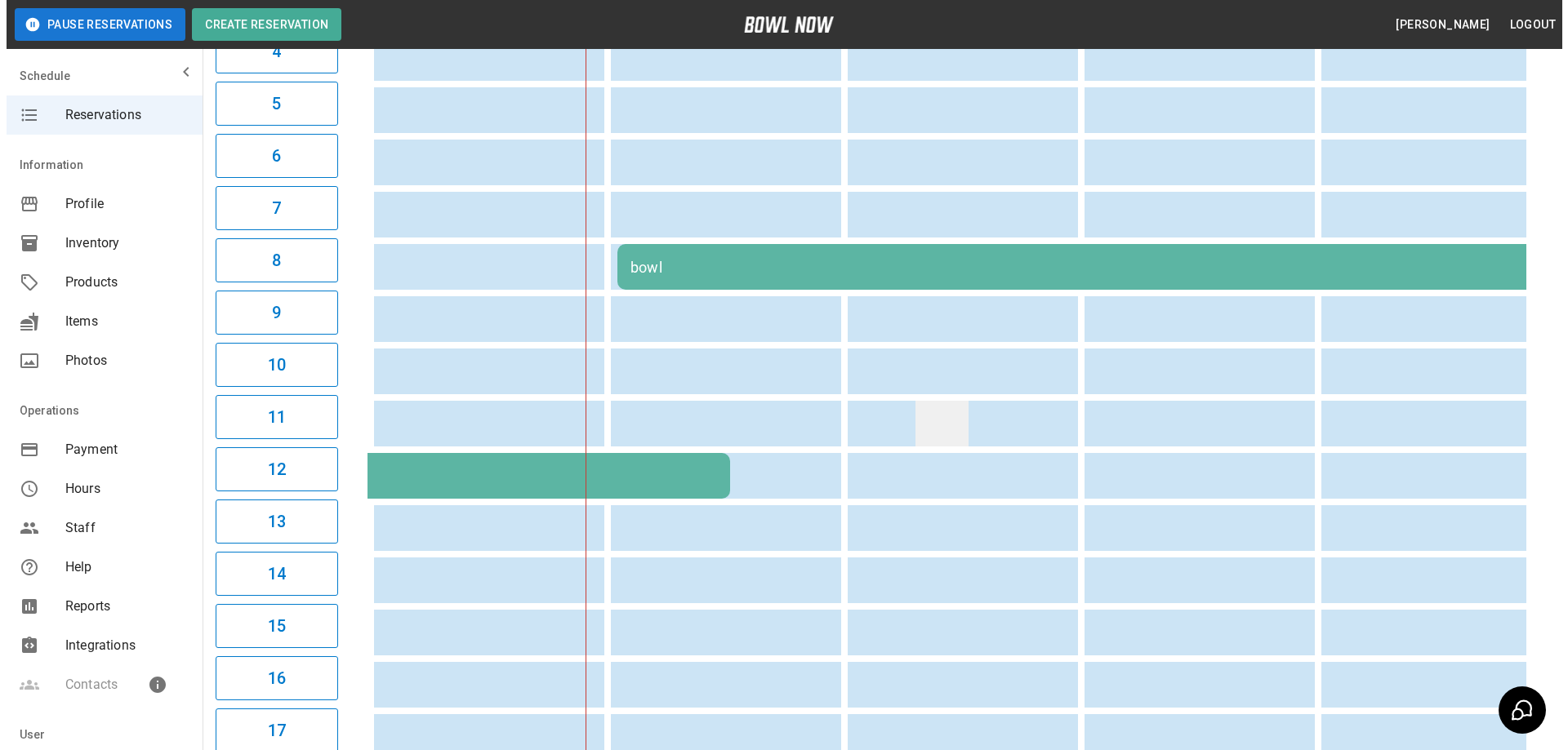
scroll to position [327, 0]
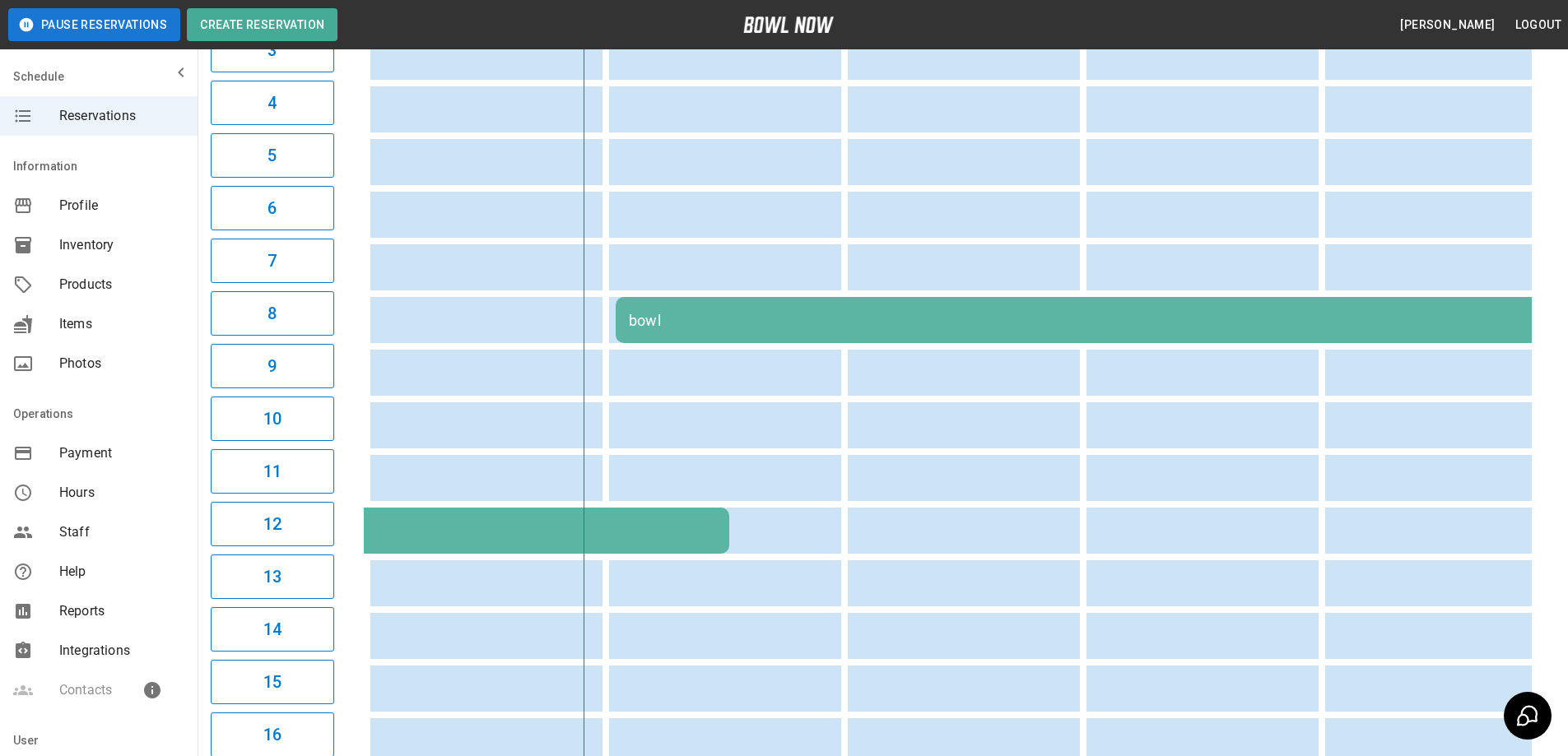
click at [504, 543] on td "Open Bowler" at bounding box center [252, 531] width 955 height 46
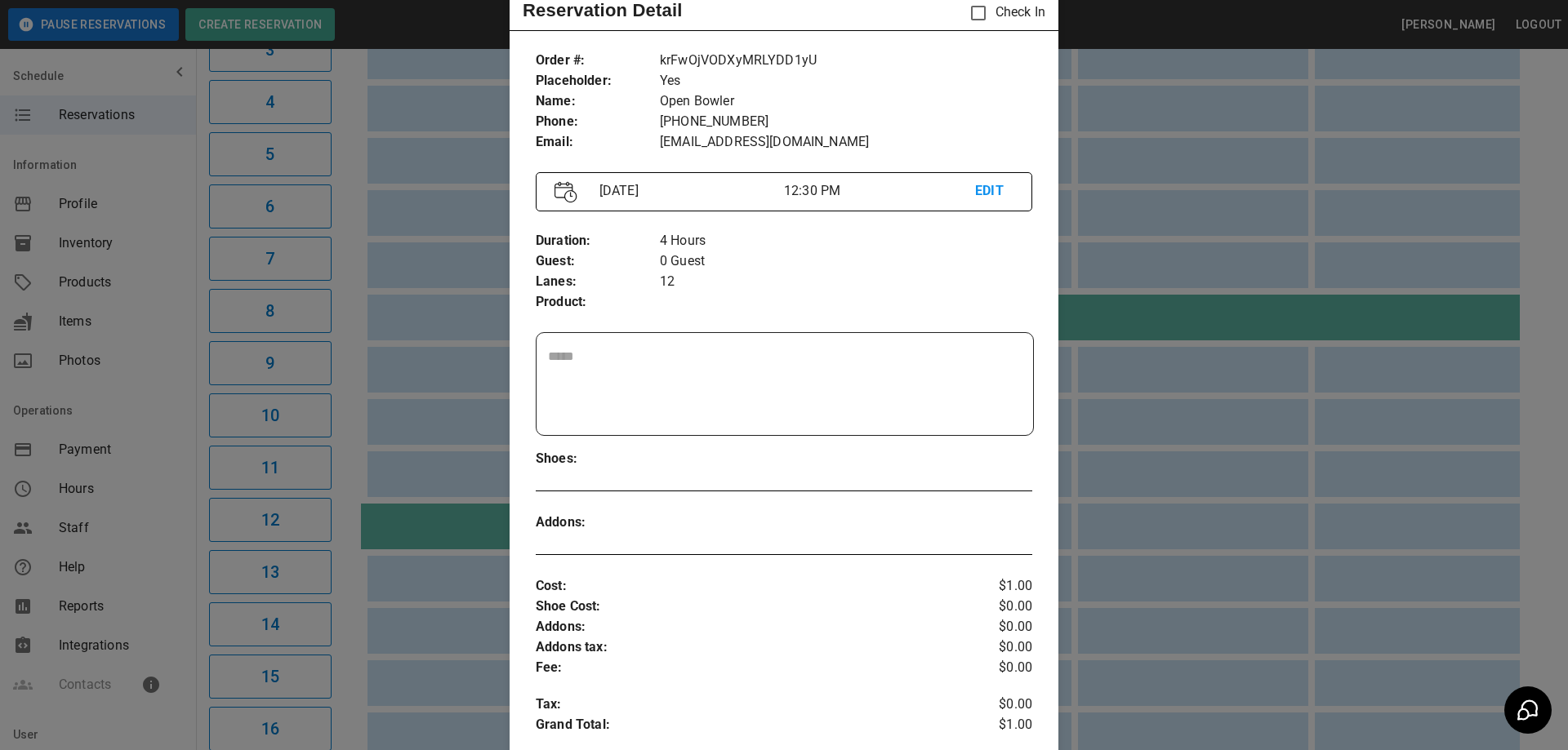
scroll to position [0, 0]
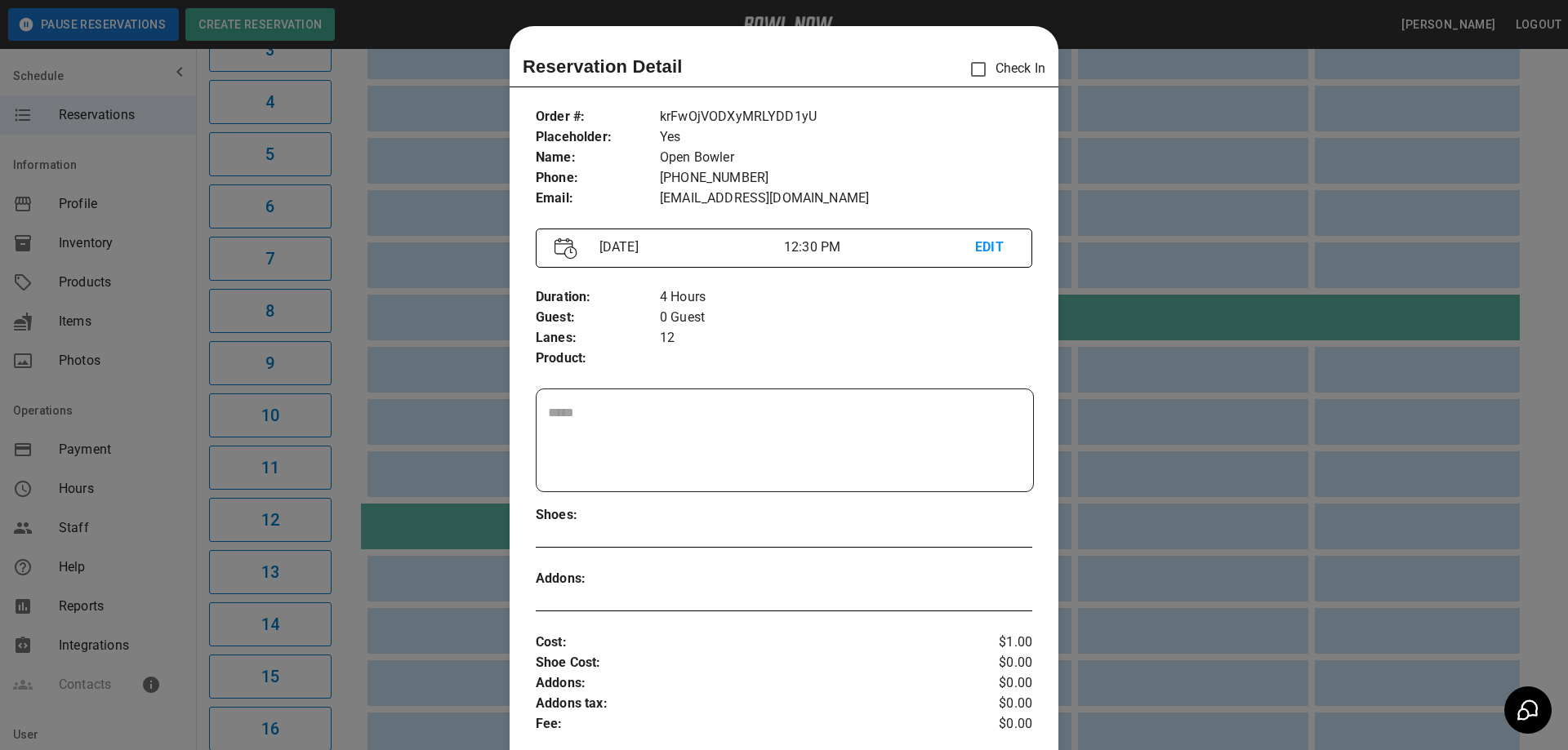
click at [989, 248] on p "EDIT" at bounding box center [994, 247] width 38 height 20
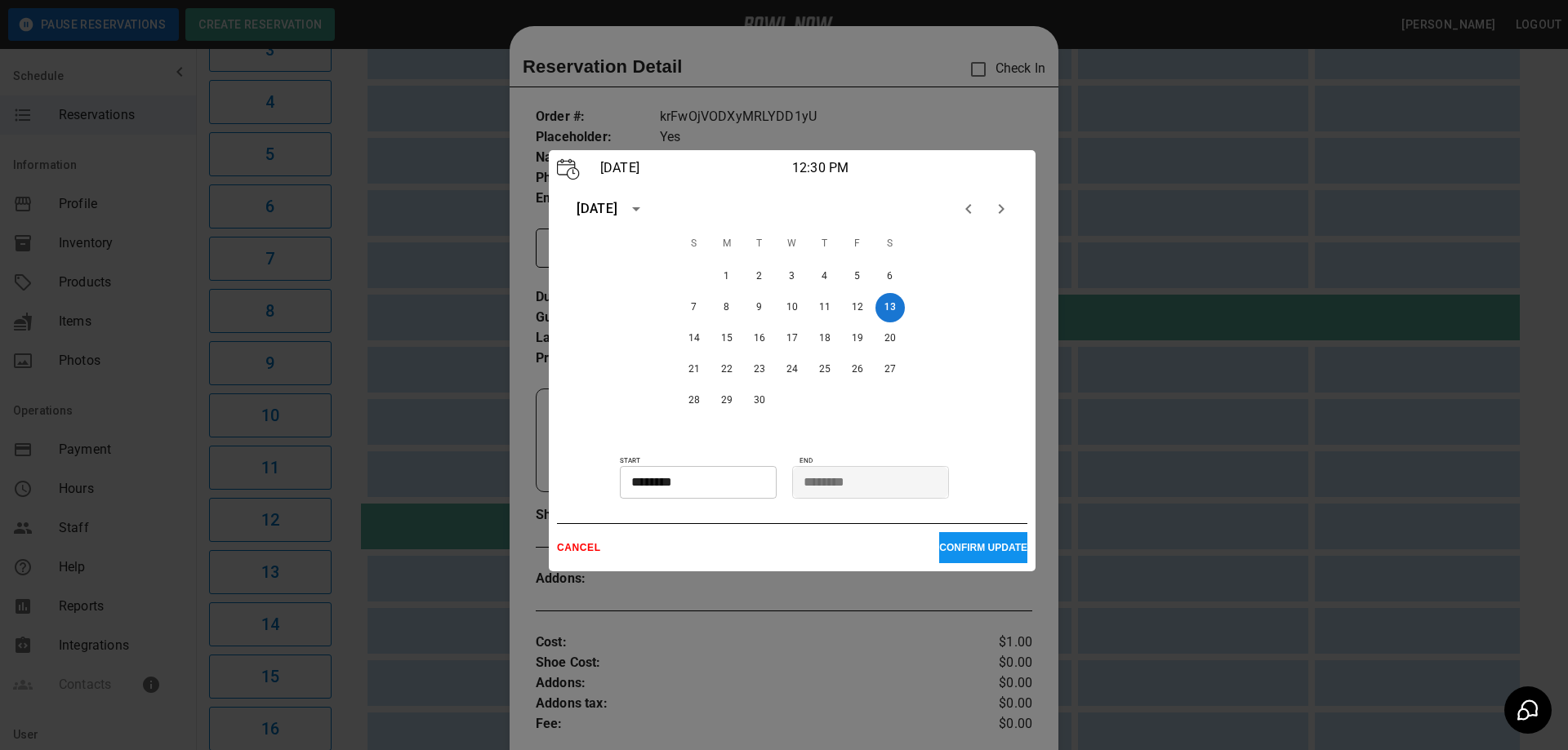
click at [576, 544] on p "CANCEL" at bounding box center [748, 547] width 382 height 11
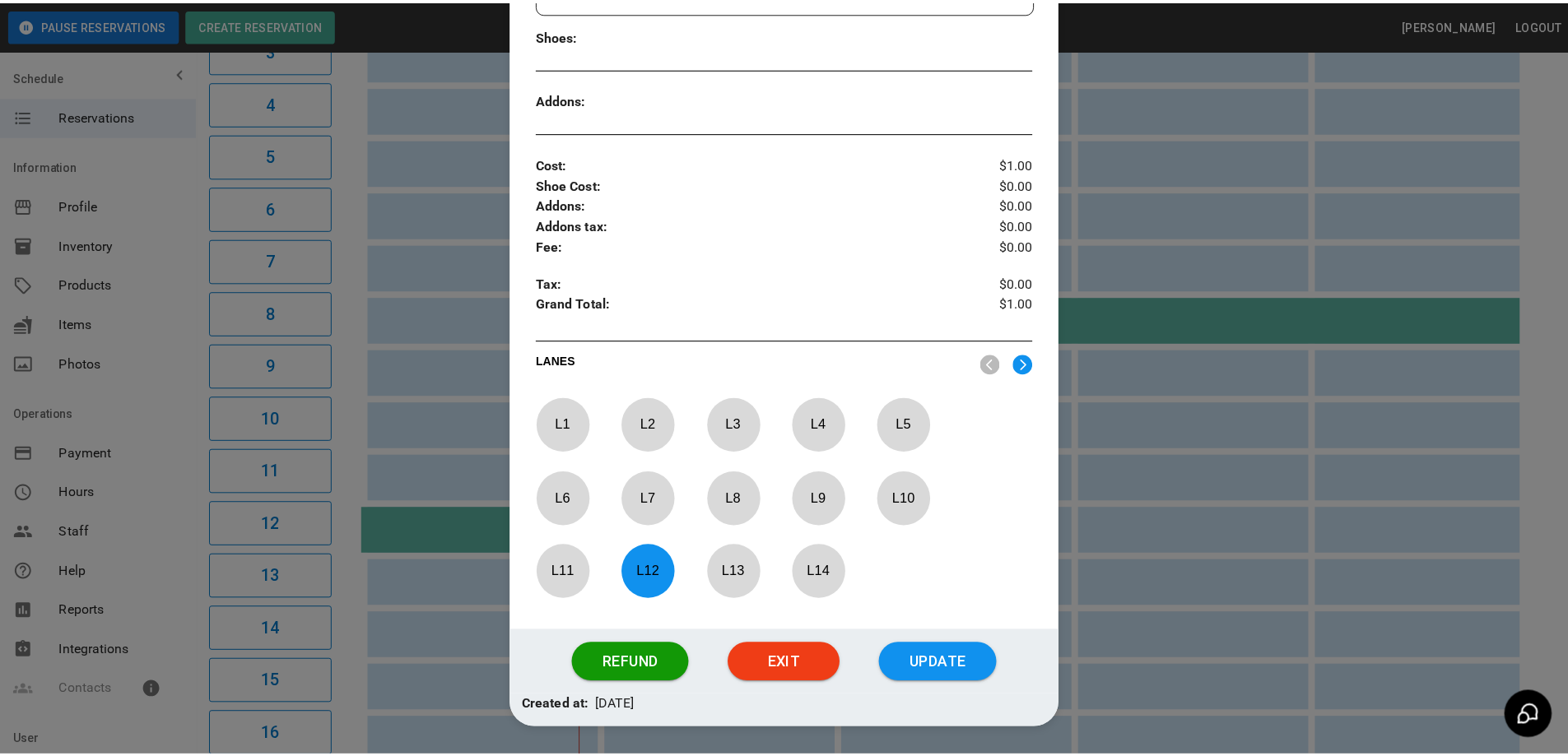
scroll to position [520, 0]
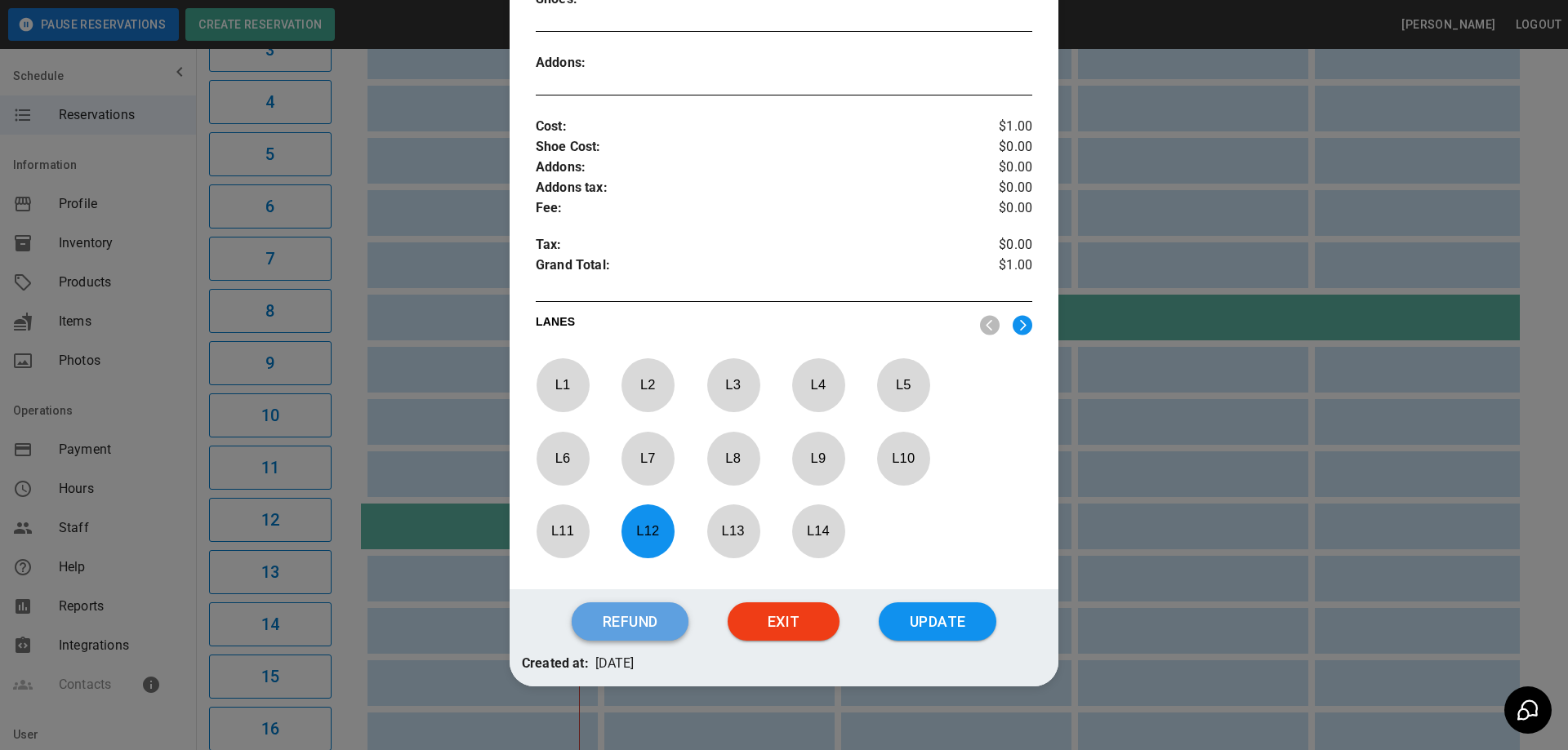
click at [620, 631] on button "Refund" at bounding box center [630, 622] width 117 height 39
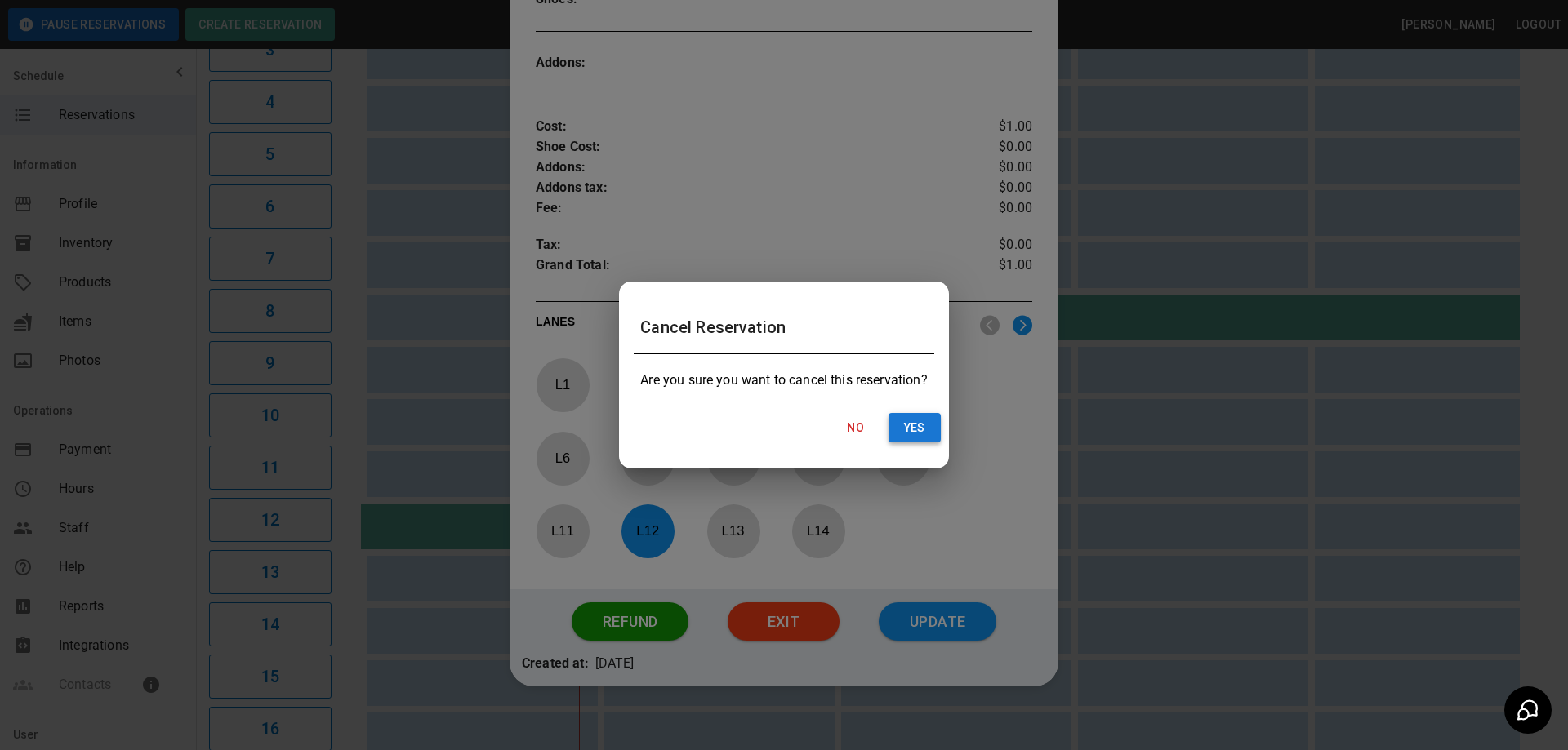
click at [913, 429] on button "Yes" at bounding box center [914, 429] width 52 height 31
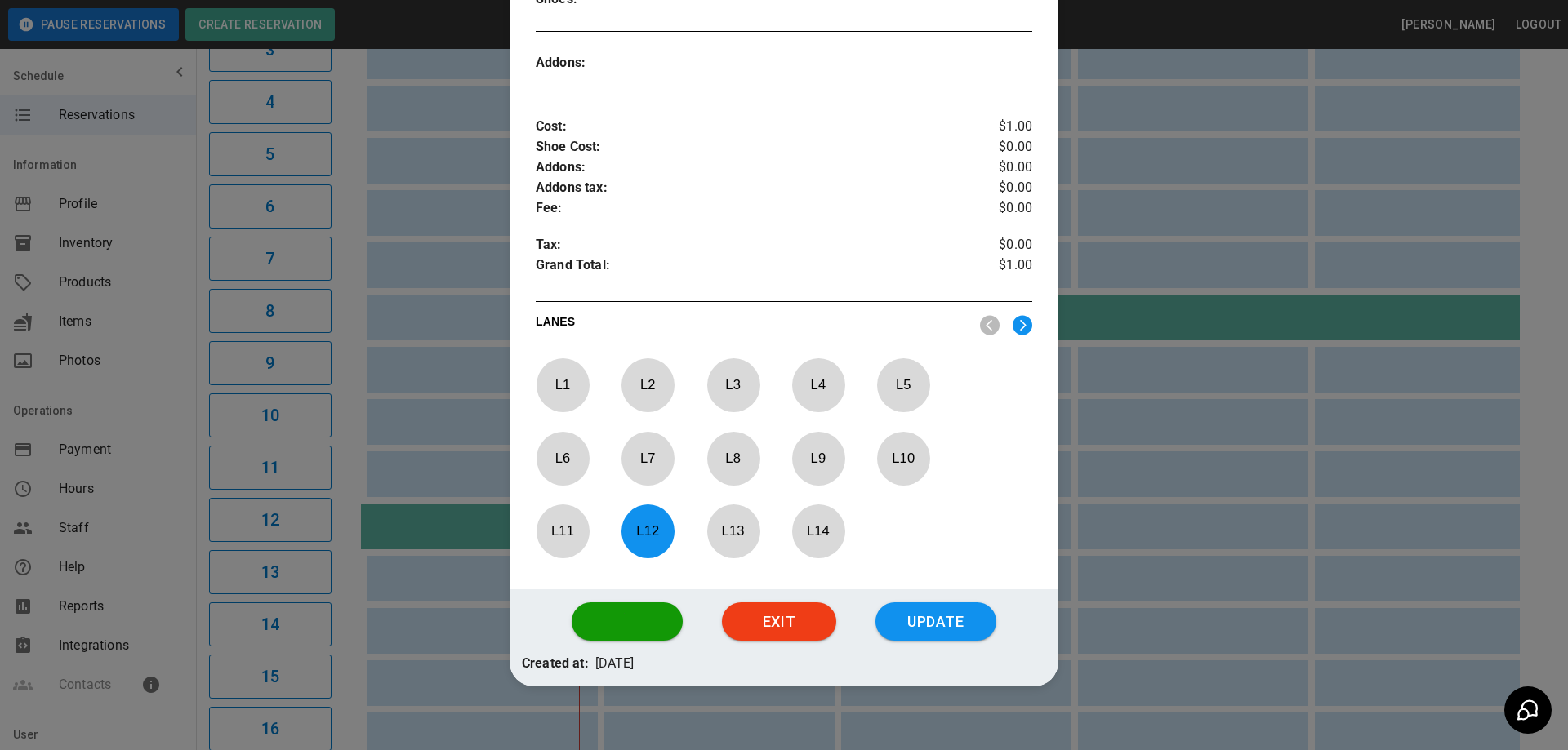
click at [790, 628] on td "sticky table" at bounding box center [816, 631] width 53 height 46
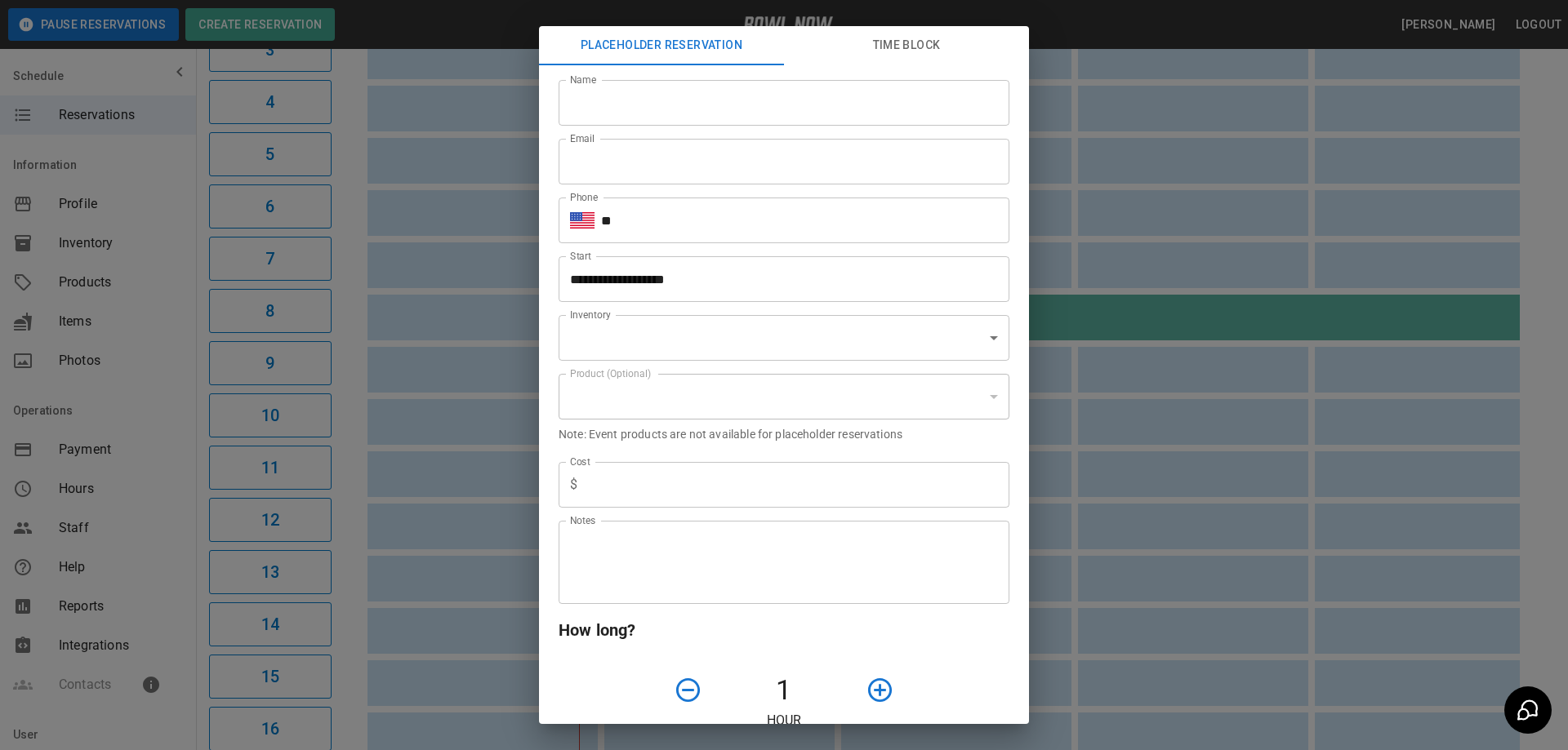
type input "**********"
click at [1153, 176] on div "**********" at bounding box center [784, 375] width 1568 height 750
